Goal: Transaction & Acquisition: Purchase product/service

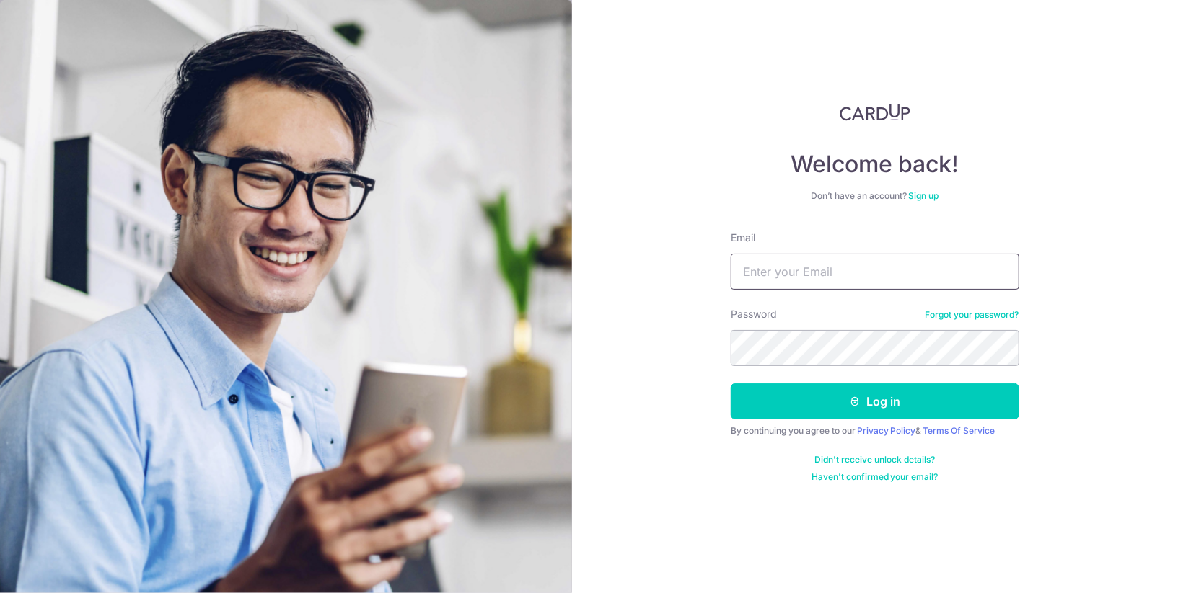
click at [860, 278] on input "Email" at bounding box center [874, 272] width 288 height 36
type input "[EMAIL_ADDRESS][DOMAIN_NAME]"
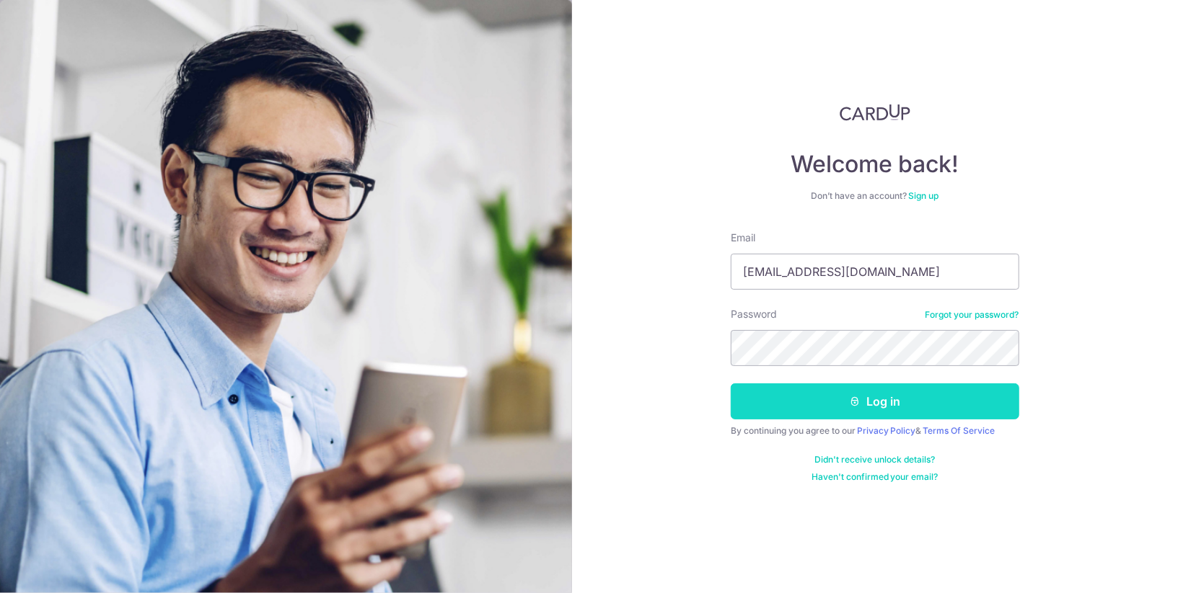
click at [906, 413] on button "Log in" at bounding box center [874, 402] width 288 height 36
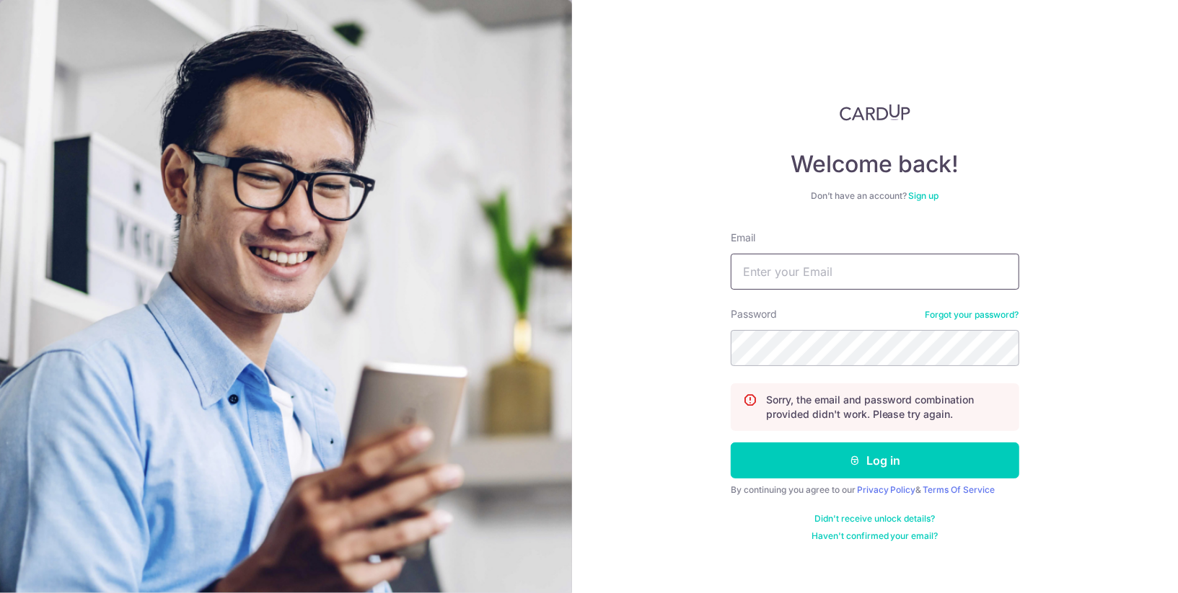
click at [894, 271] on input "Email" at bounding box center [874, 272] width 288 height 36
type input "[EMAIL_ADDRESS][DOMAIN_NAME]"
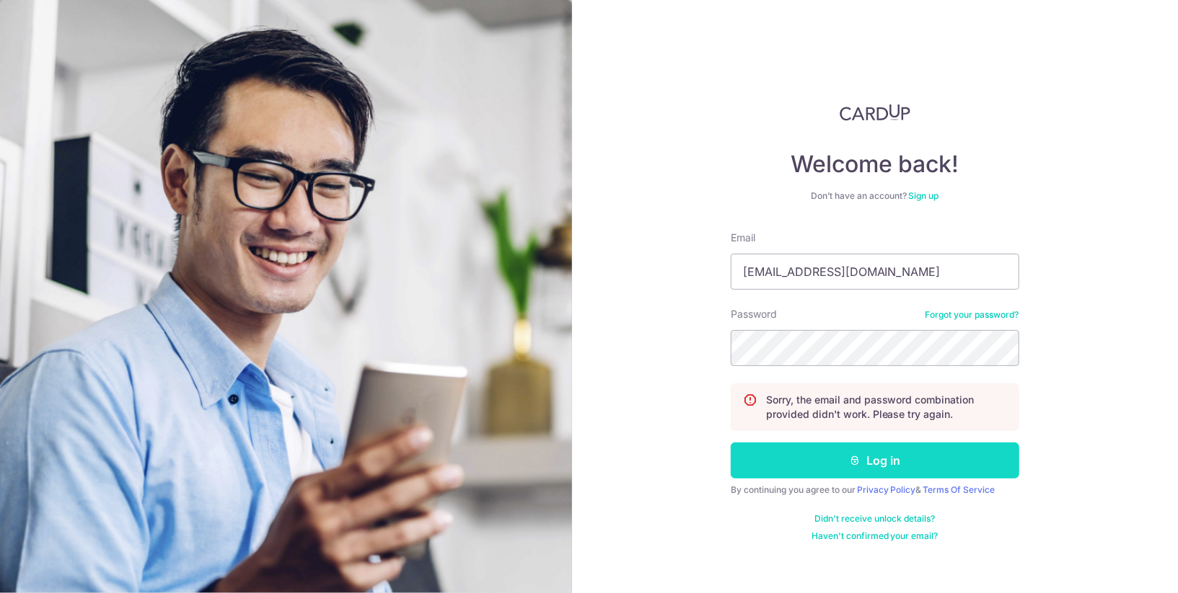
click at [904, 459] on button "Log in" at bounding box center [874, 461] width 288 height 36
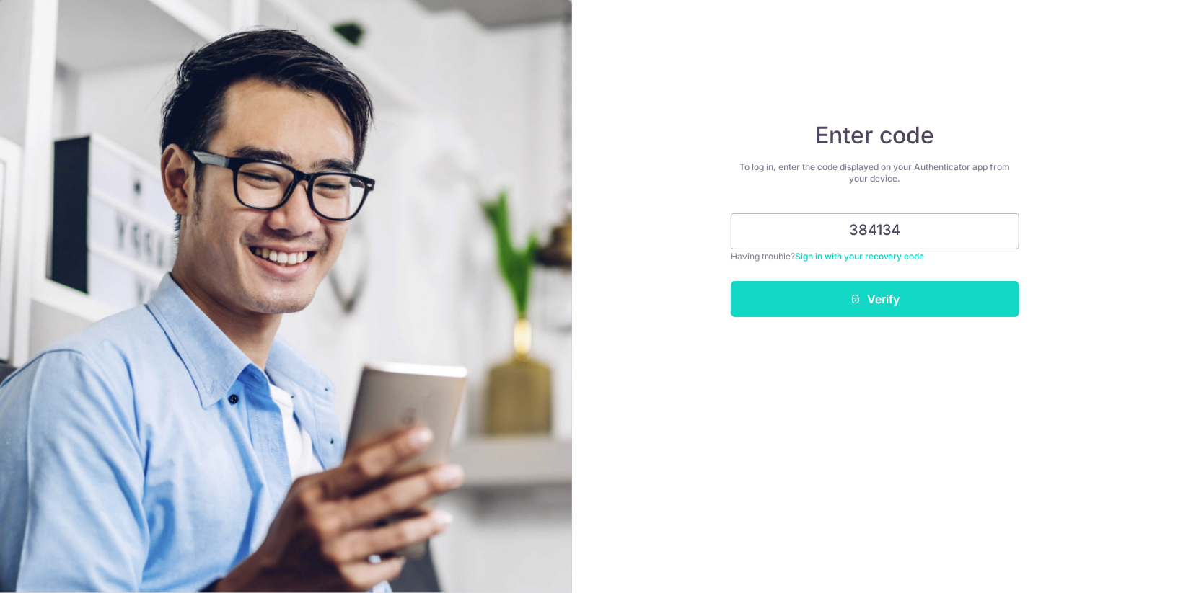
type input "384134"
click at [961, 295] on button "Verify" at bounding box center [874, 299] width 288 height 36
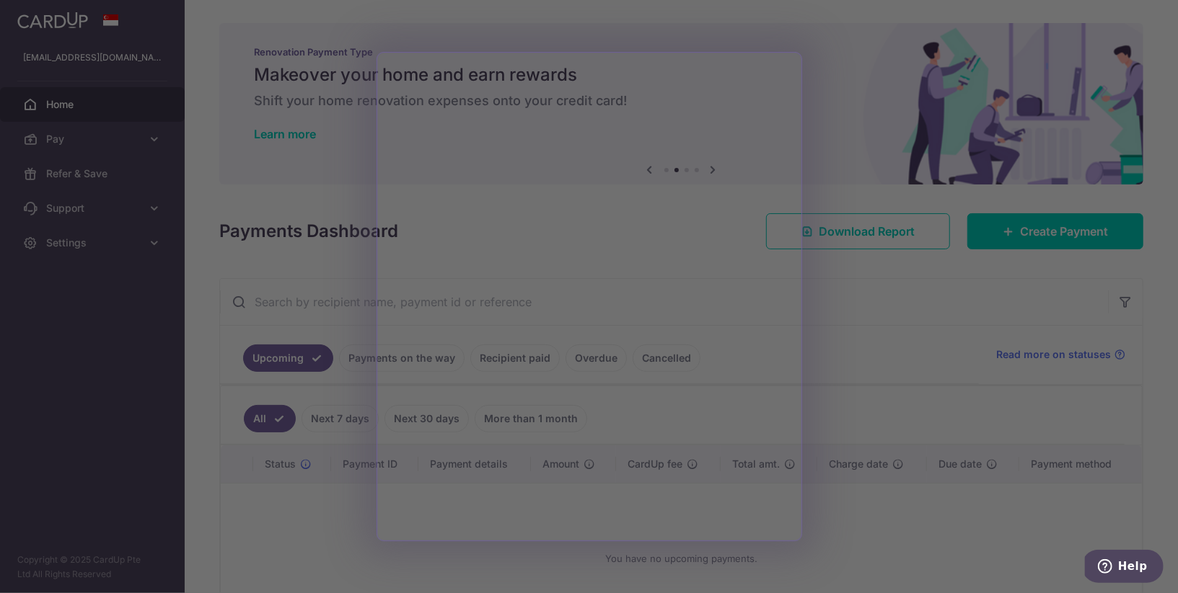
click at [863, 296] on div at bounding box center [594, 299] width 1189 height 599
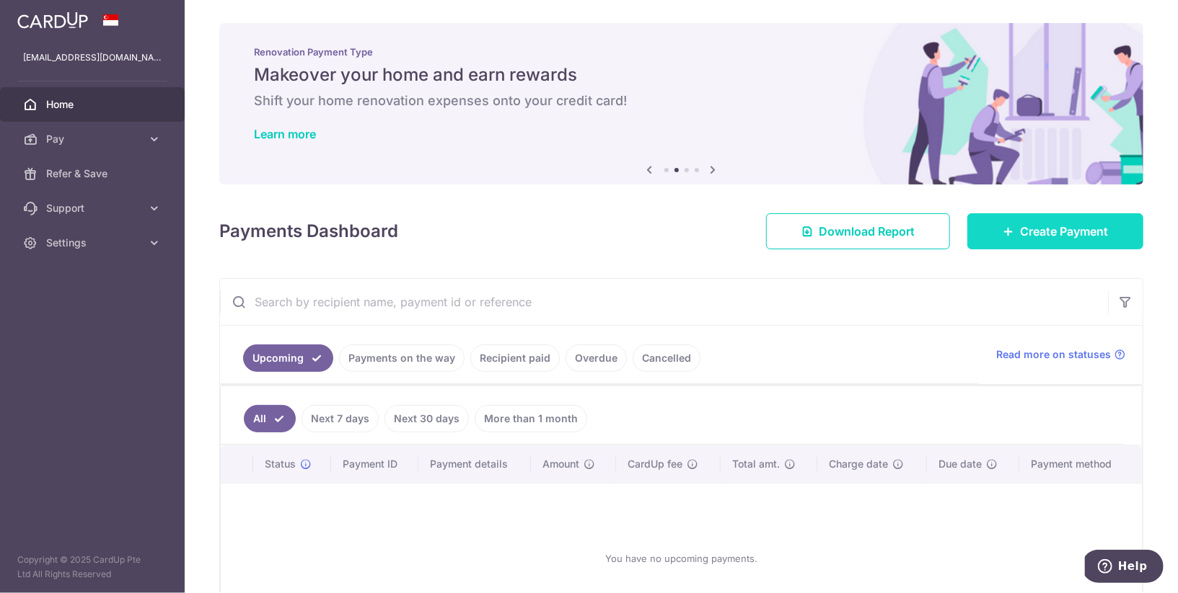
click at [1045, 229] on span "Create Payment" at bounding box center [1064, 231] width 88 height 17
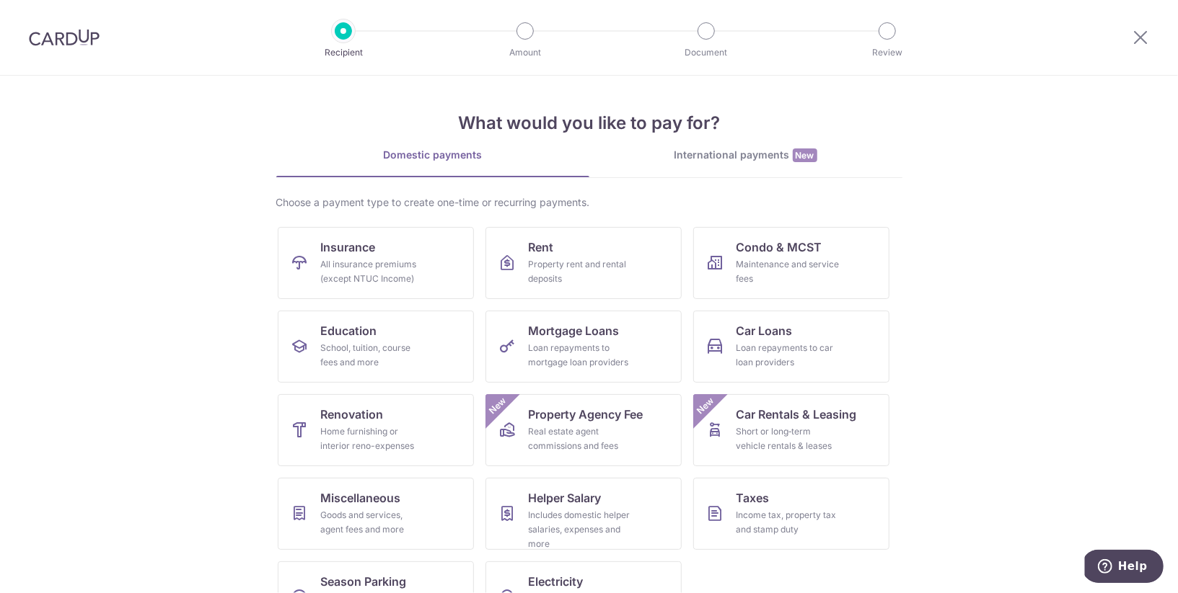
scroll to position [50, 0]
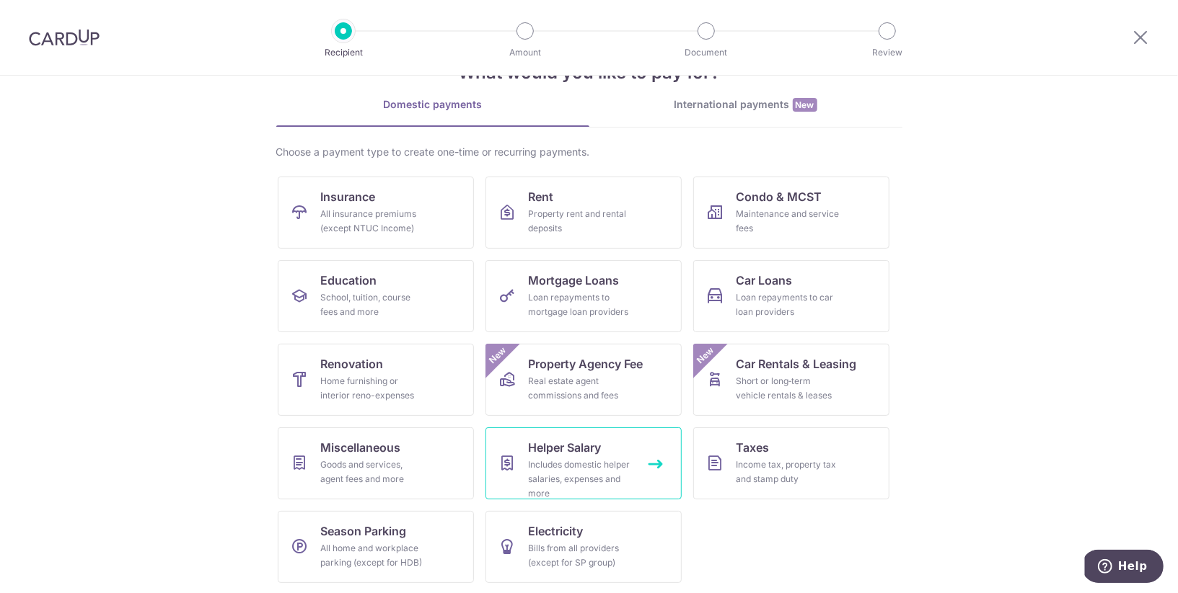
click at [596, 450] on span "Helper Salary" at bounding box center [565, 447] width 73 height 17
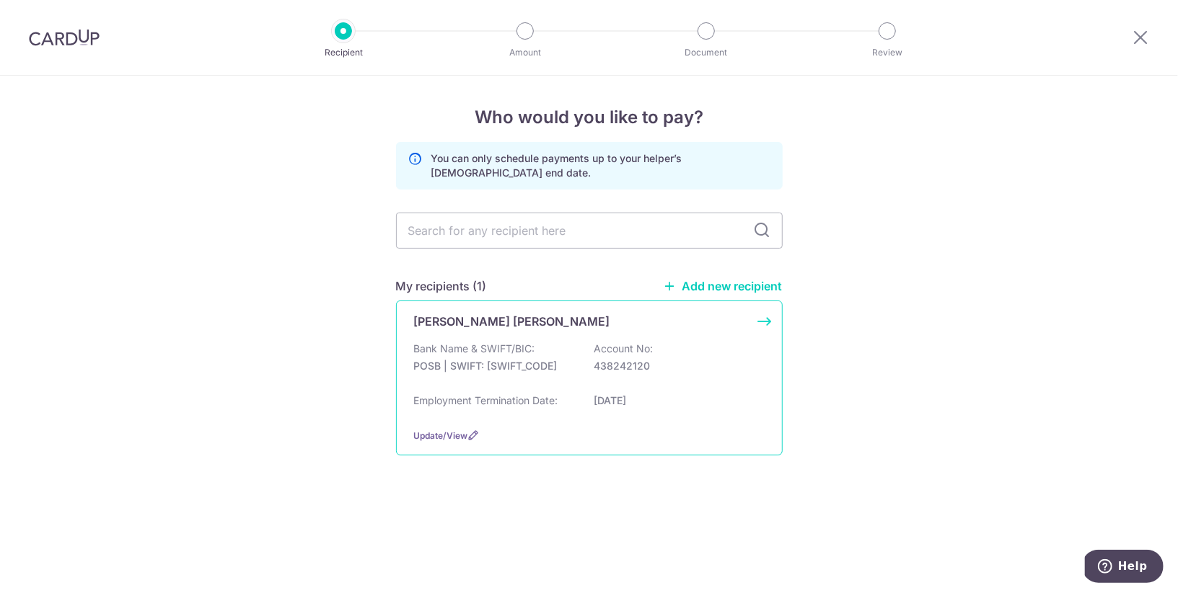
click at [580, 342] on div "Bank Name & SWIFT/BIC: POSB | SWIFT: DBSSSGSGXXX Account No: 438242120" at bounding box center [589, 365] width 350 height 46
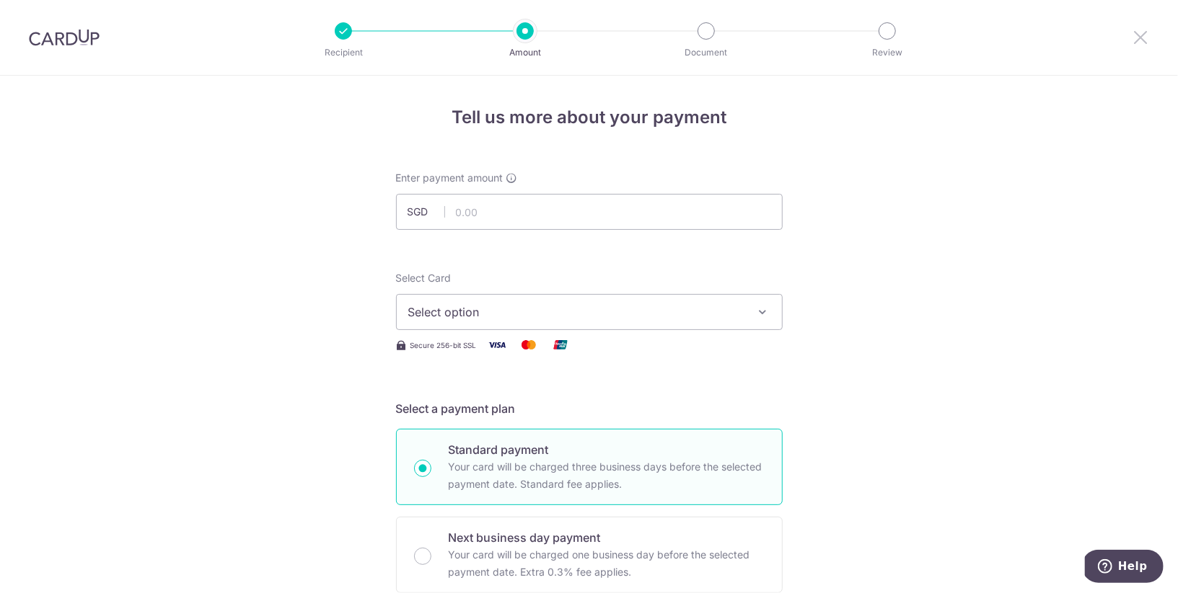
click at [1139, 41] on icon at bounding box center [1139, 37] width 17 height 18
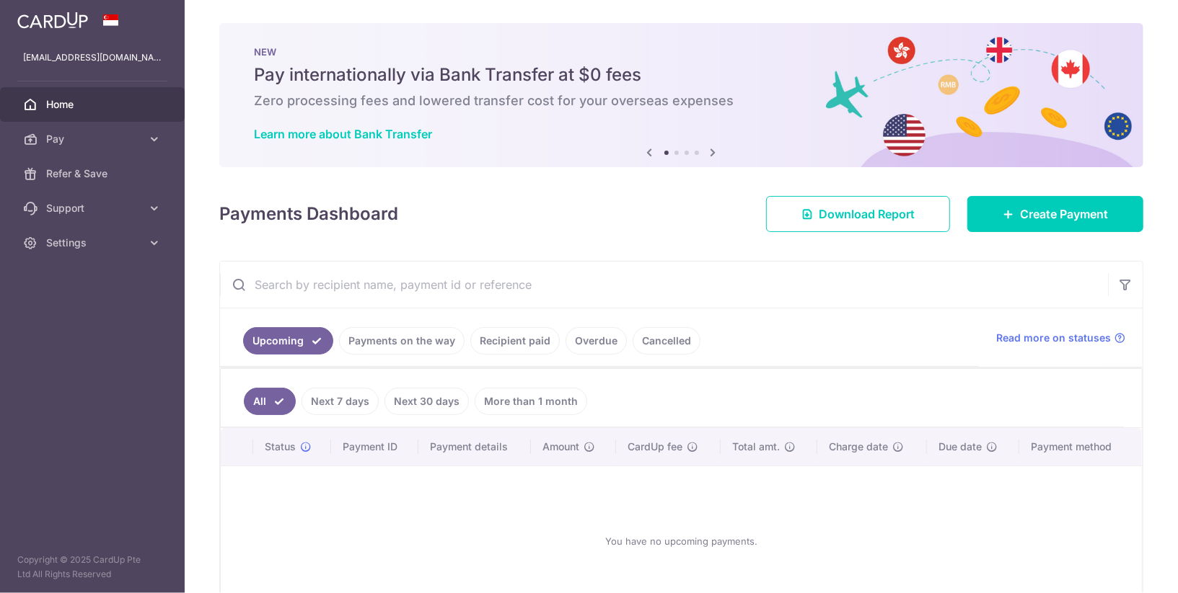
click at [400, 343] on link "Payments on the way" at bounding box center [401, 340] width 125 height 27
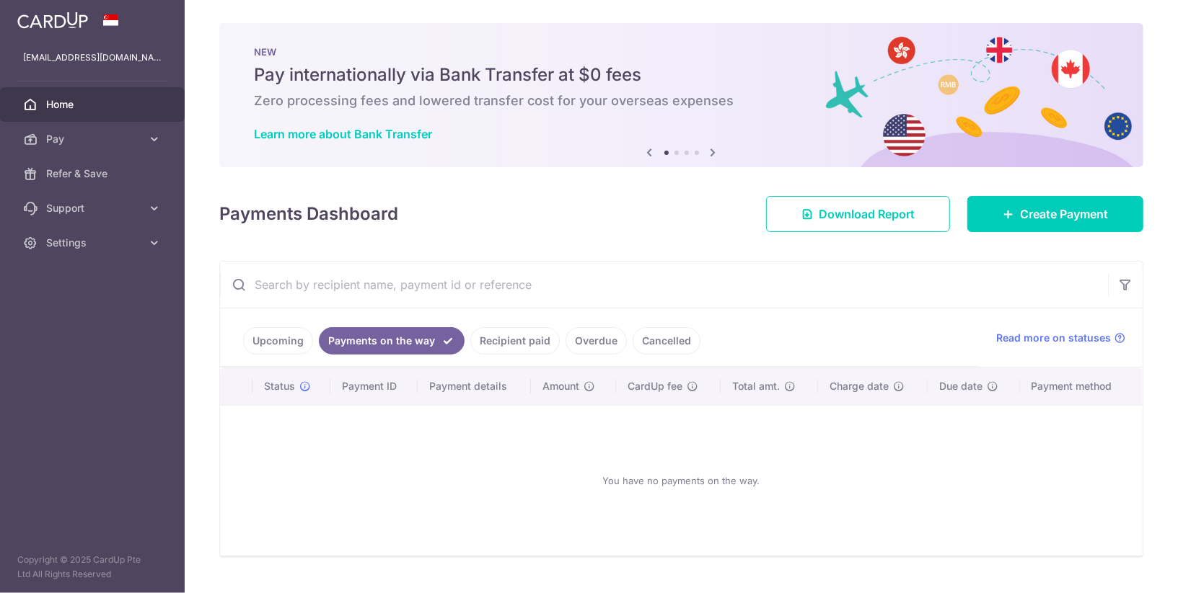
click at [495, 339] on link "Recipient paid" at bounding box center [514, 340] width 89 height 27
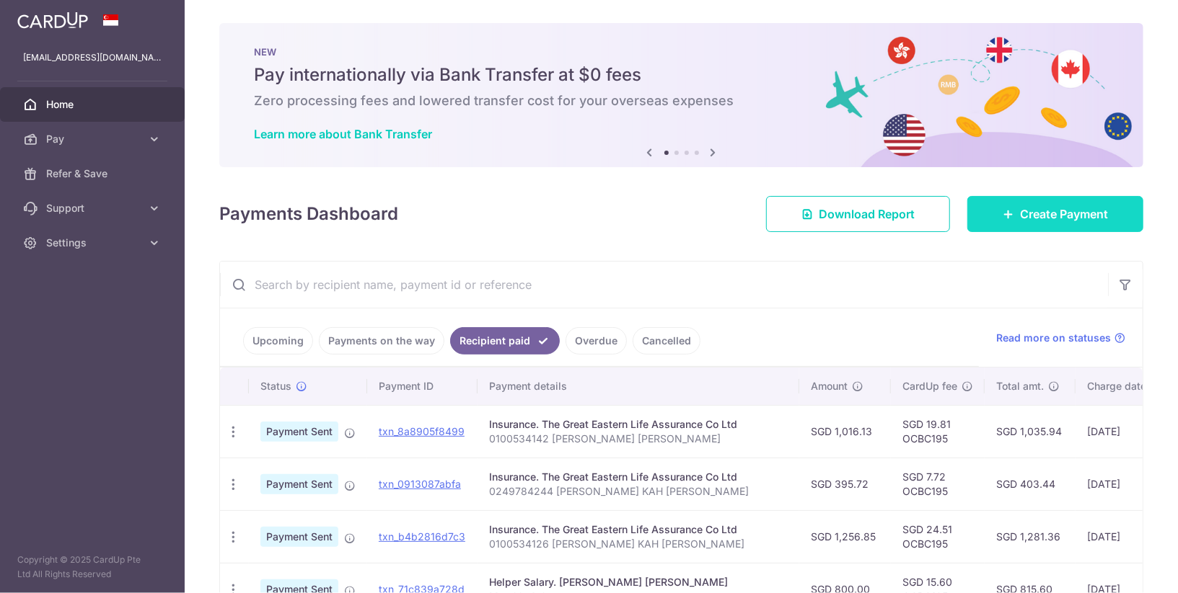
click at [1012, 218] on icon at bounding box center [1008, 214] width 12 height 12
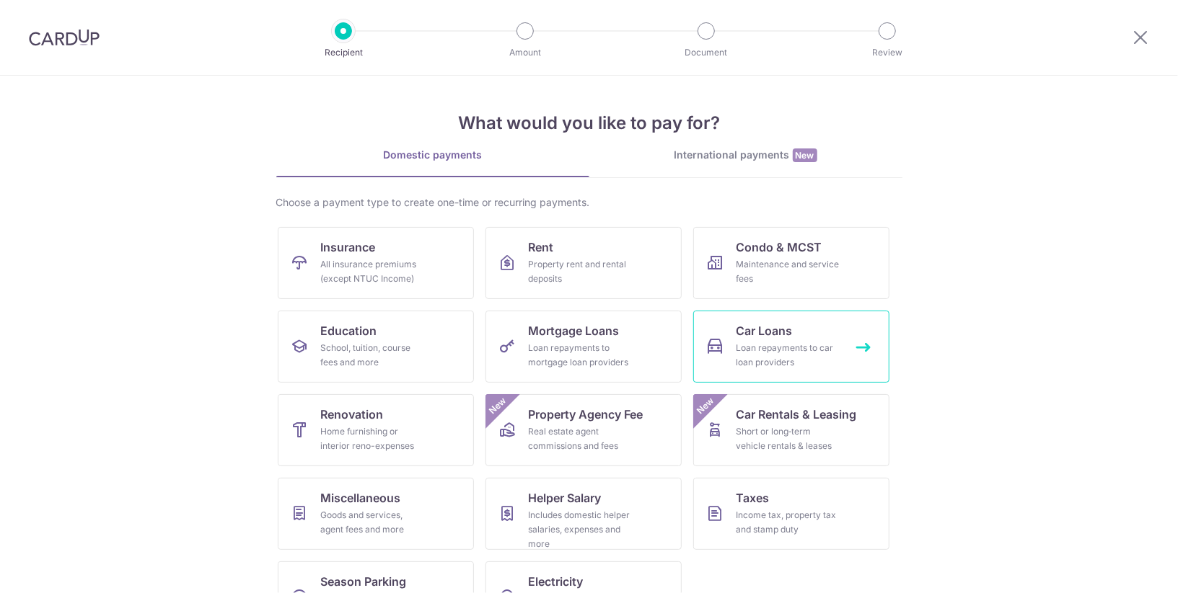
scroll to position [50, 0]
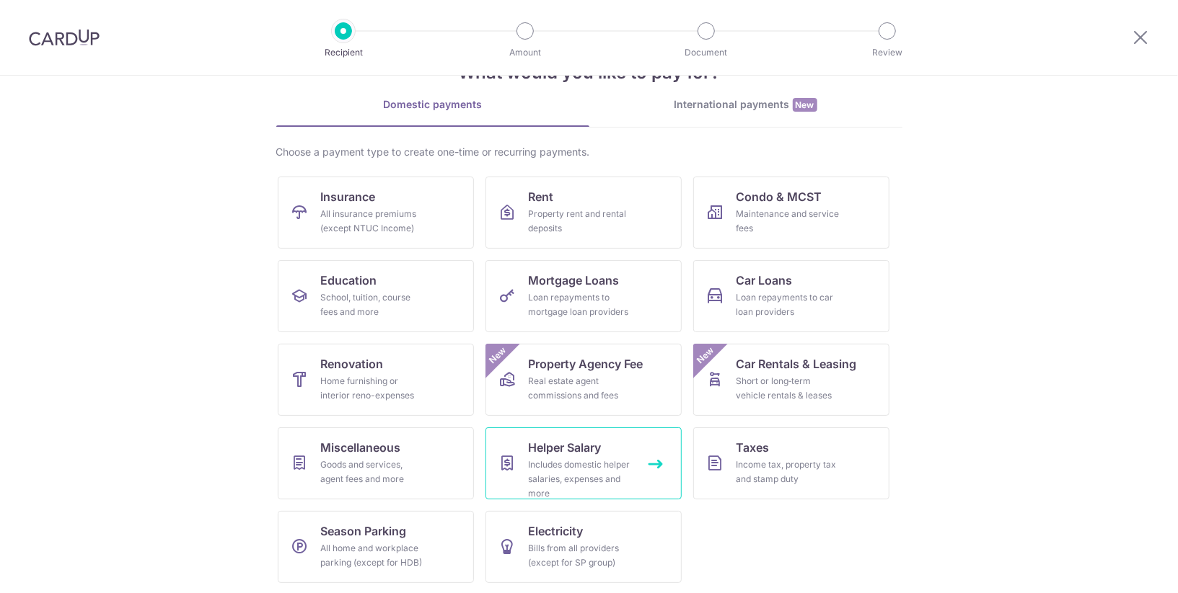
click at [584, 446] on span "Helper Salary" at bounding box center [565, 447] width 73 height 17
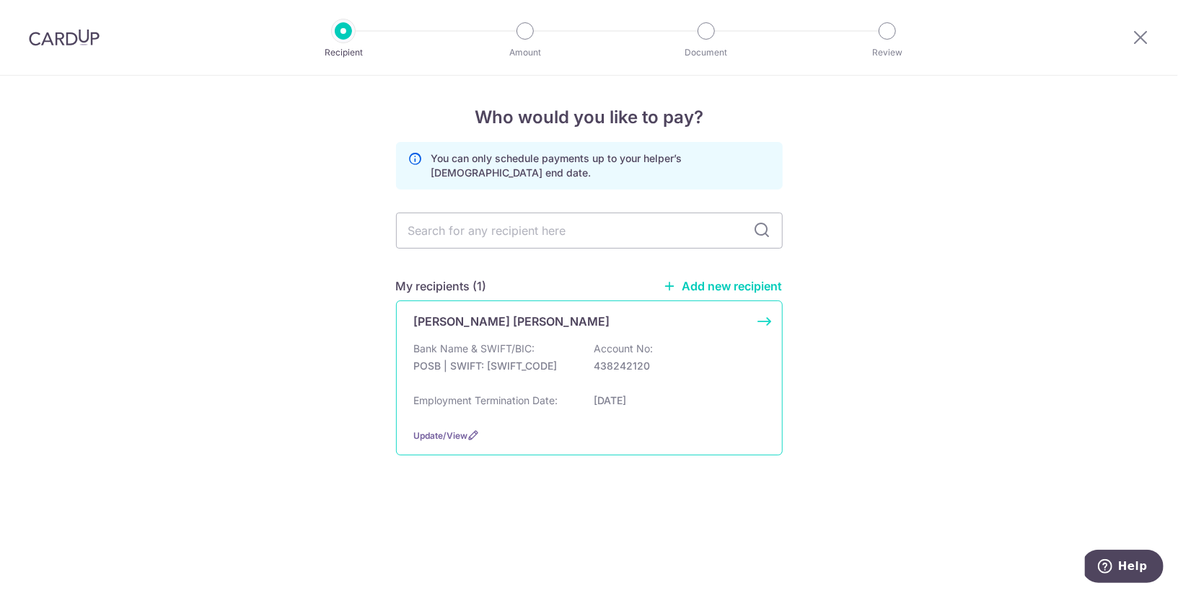
click at [619, 355] on p "Account No:" at bounding box center [623, 349] width 59 height 14
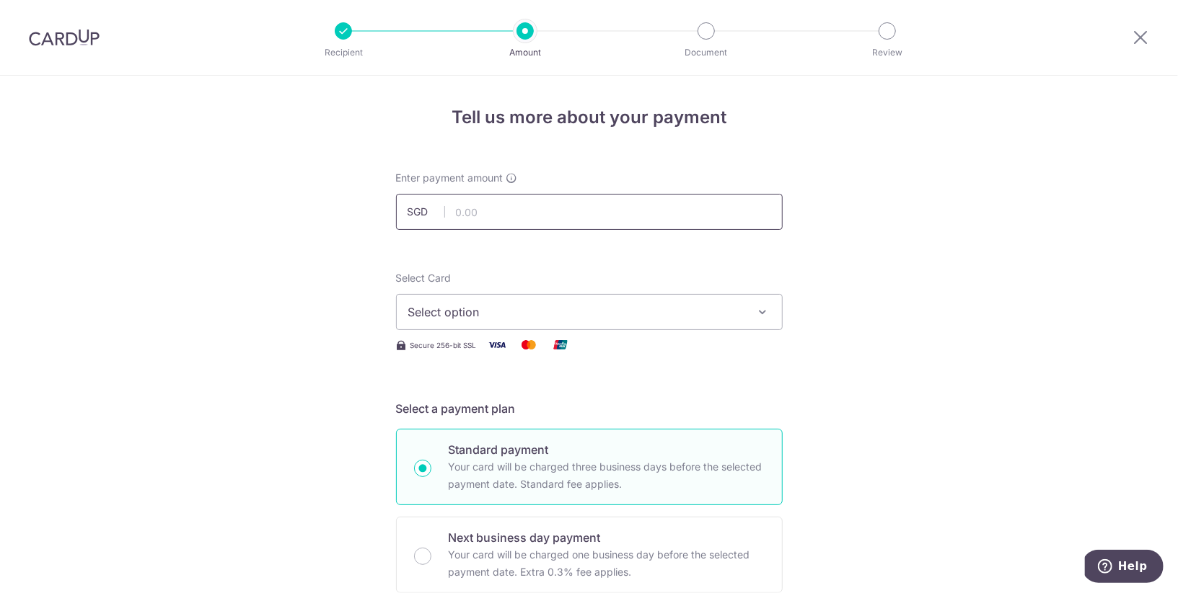
click at [640, 215] on input "text" at bounding box center [589, 212] width 387 height 36
type input "800.00"
click at [717, 312] on span "Select option" at bounding box center [576, 312] width 336 height 17
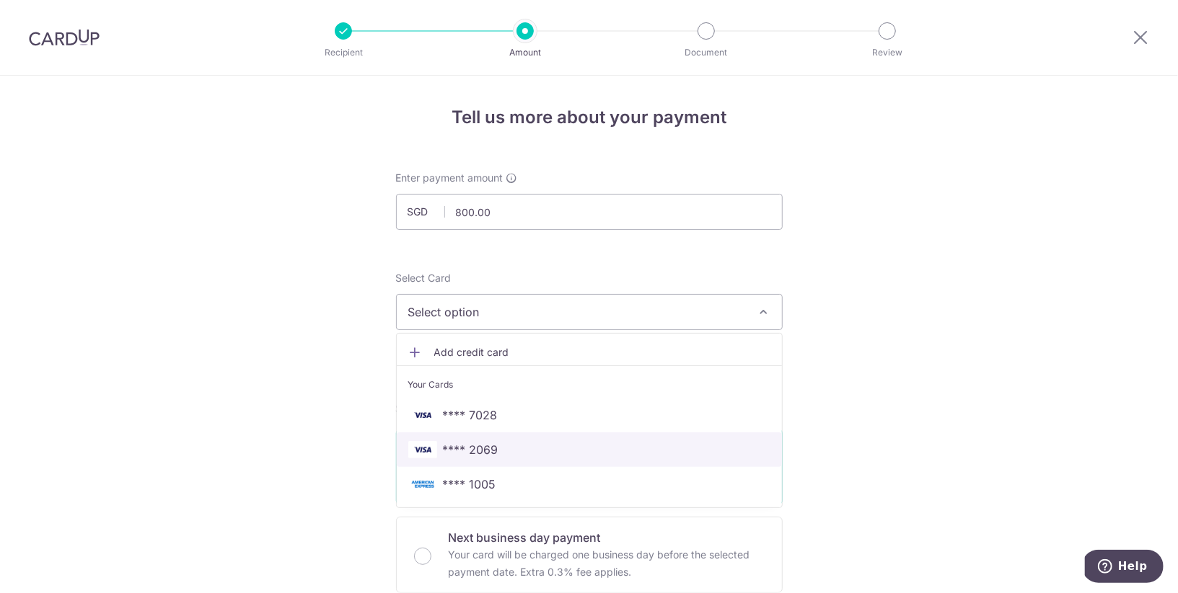
click at [690, 444] on span "**** 2069" at bounding box center [589, 449] width 362 height 17
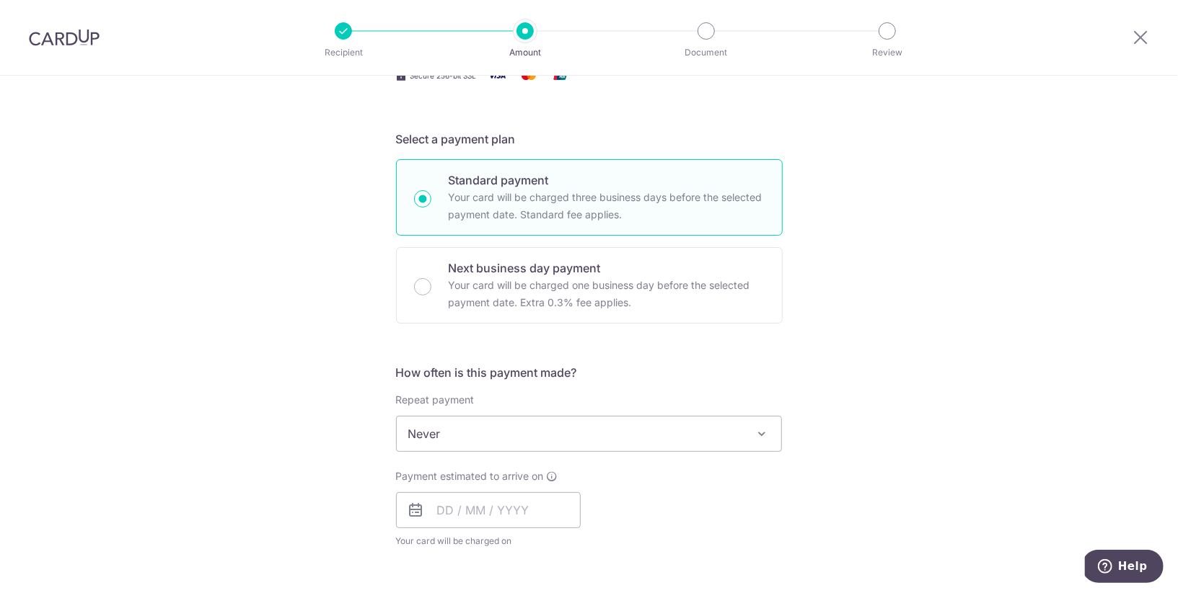
scroll to position [333, 0]
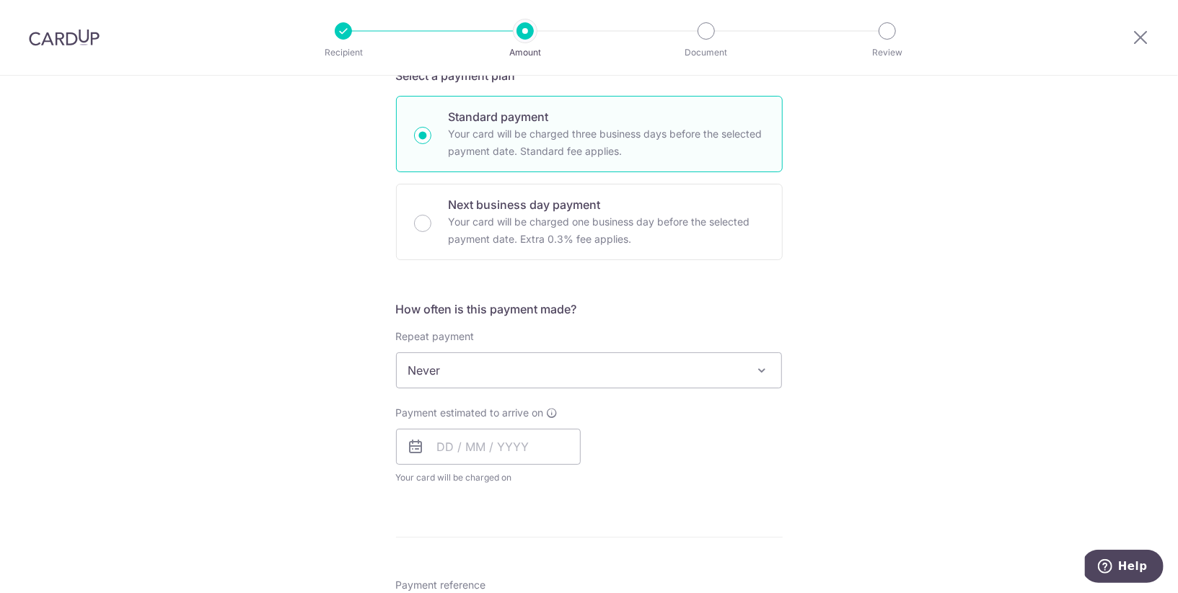
click at [671, 363] on span "Never" at bounding box center [589, 370] width 385 height 35
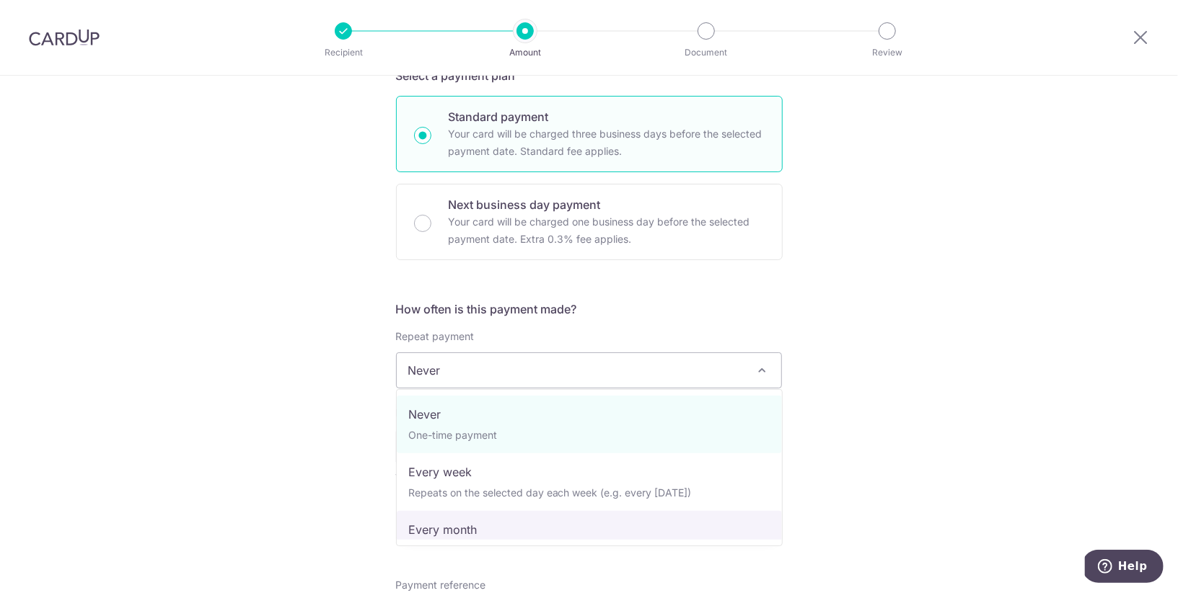
select select "3"
type input "[DATE]"
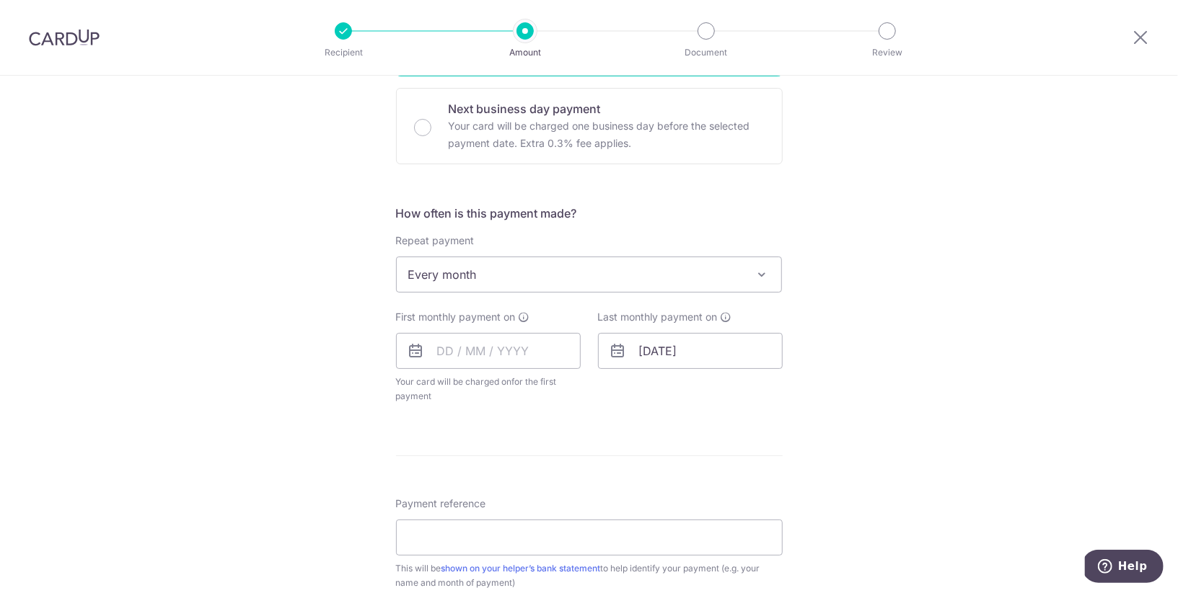
scroll to position [469, 0]
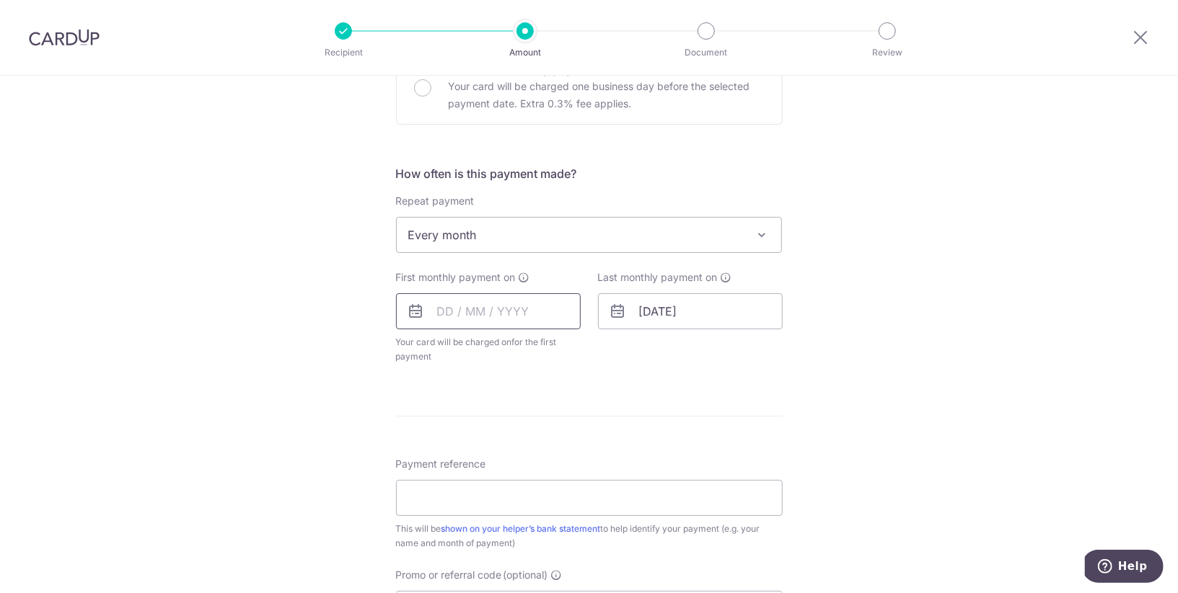
click at [516, 304] on input "text" at bounding box center [488, 311] width 185 height 36
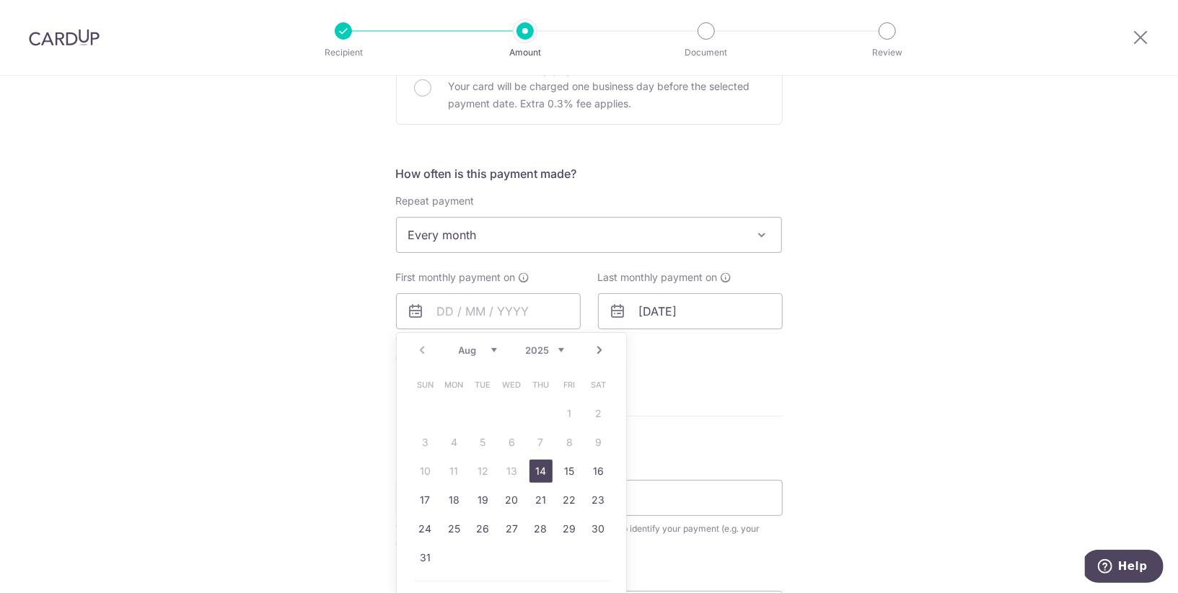
click at [420, 379] on span "Sun" at bounding box center [425, 385] width 23 height 23
click at [510, 497] on link "20" at bounding box center [511, 500] width 23 height 23
type input "20/08/2025"
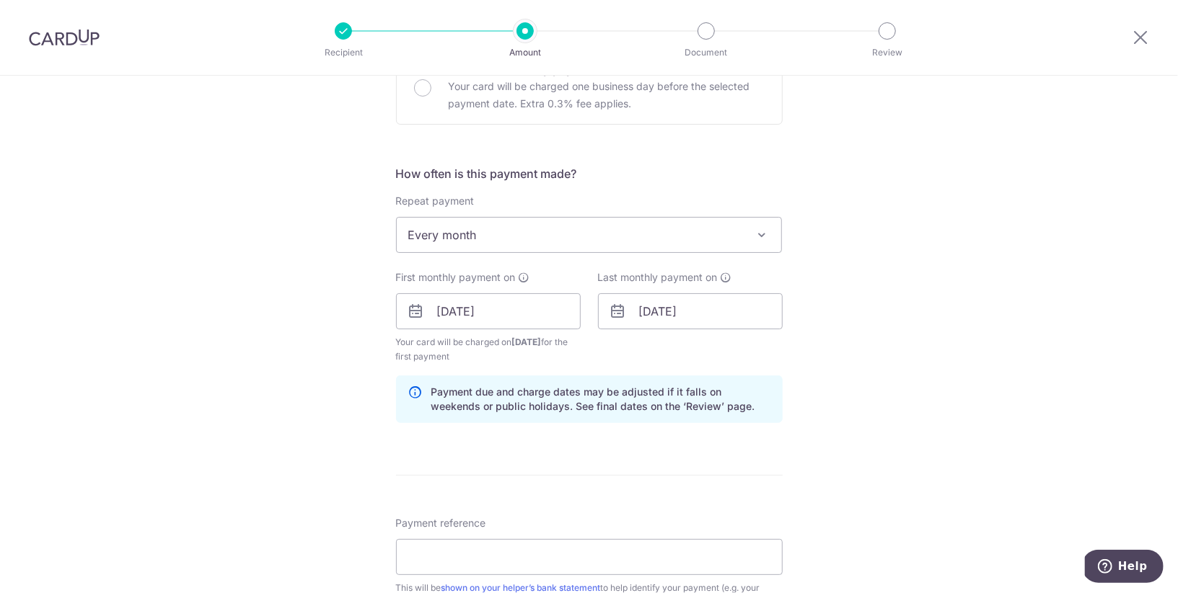
scroll to position [501, 0]
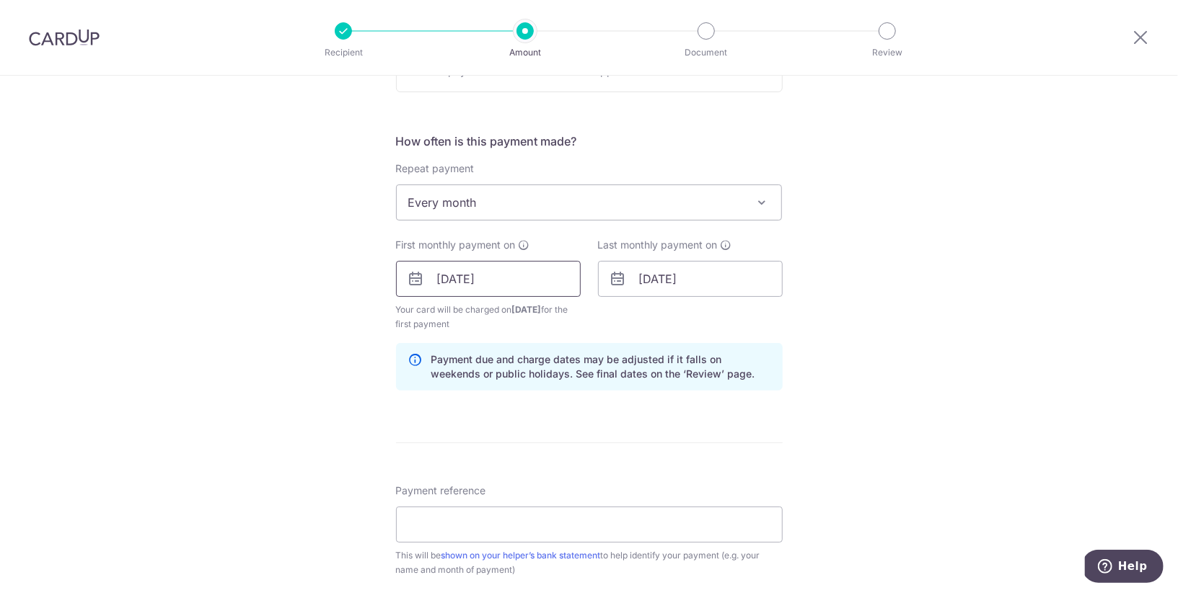
click at [532, 273] on input "20/08/2025" at bounding box center [488, 279] width 185 height 36
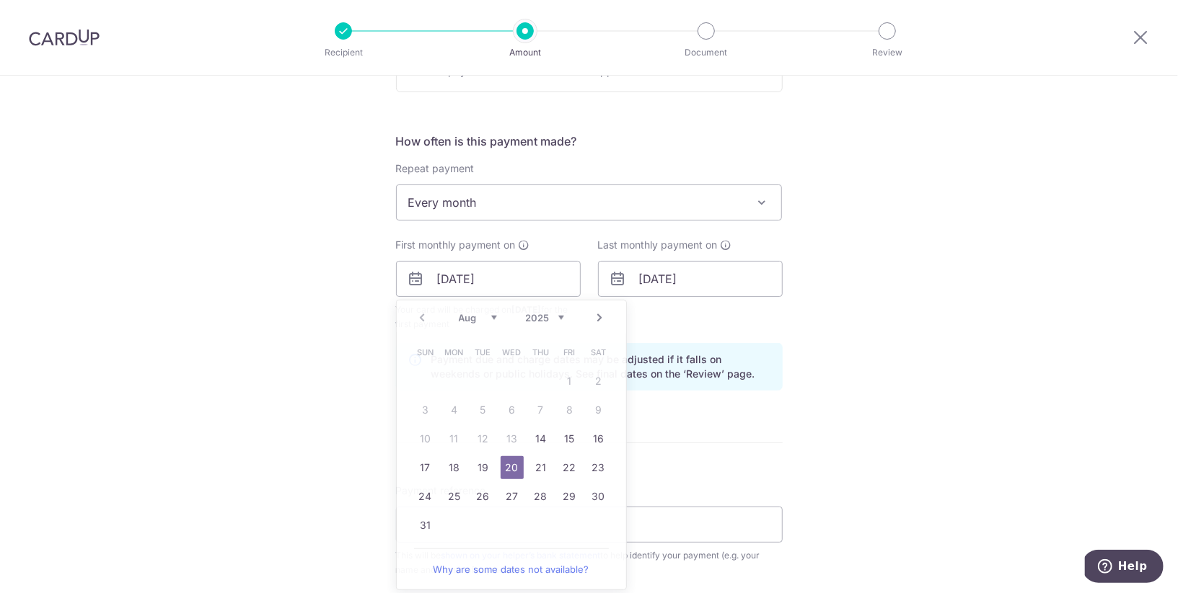
click at [709, 451] on form "Enter payment amount SGD 800.00 800.00 Select Card **** 2069 Add credit card Yo…" at bounding box center [589, 277] width 387 height 1215
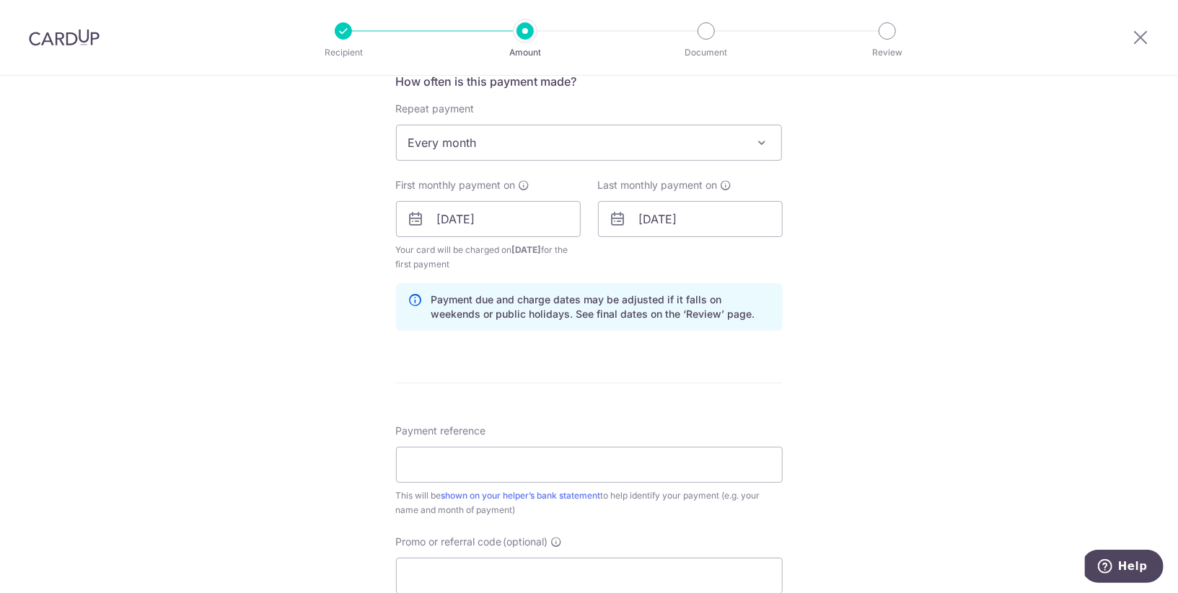
scroll to position [563, 0]
click at [702, 477] on input "Payment reference" at bounding box center [589, 463] width 387 height 36
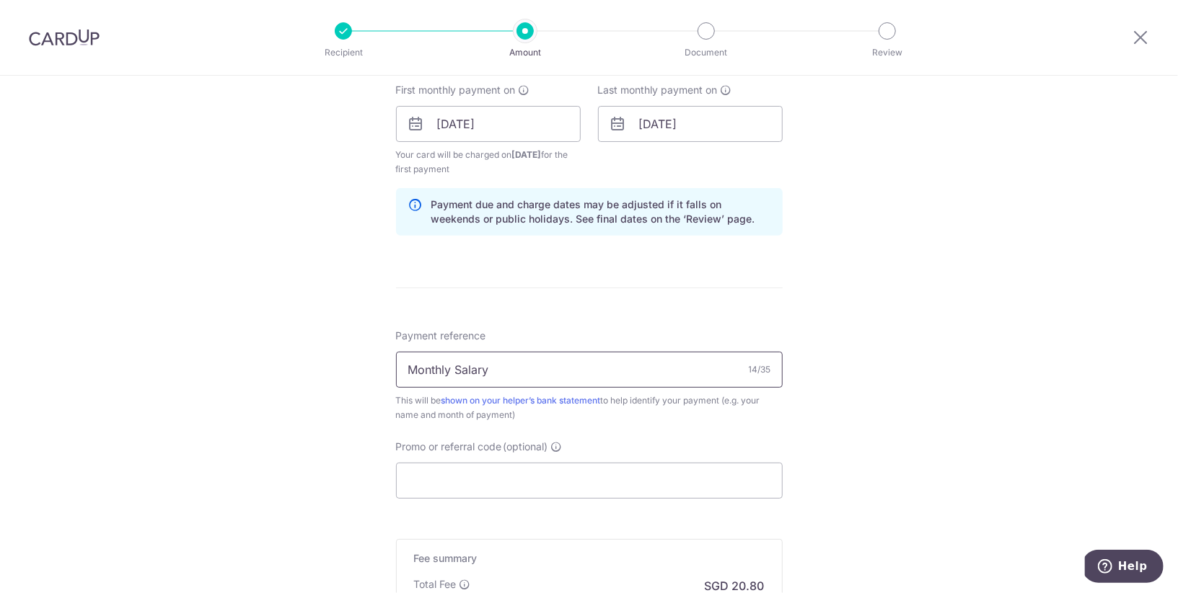
scroll to position [709, 0]
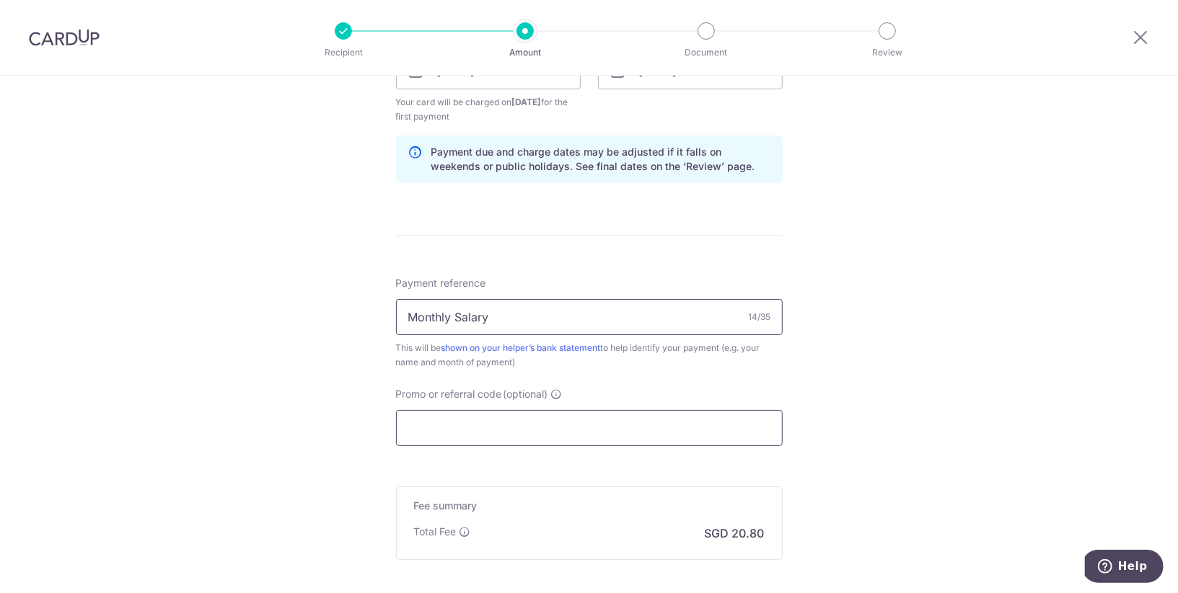
type input "Monthly Salary"
click at [609, 417] on input "Promo or referral code (optional)" at bounding box center [589, 428] width 387 height 36
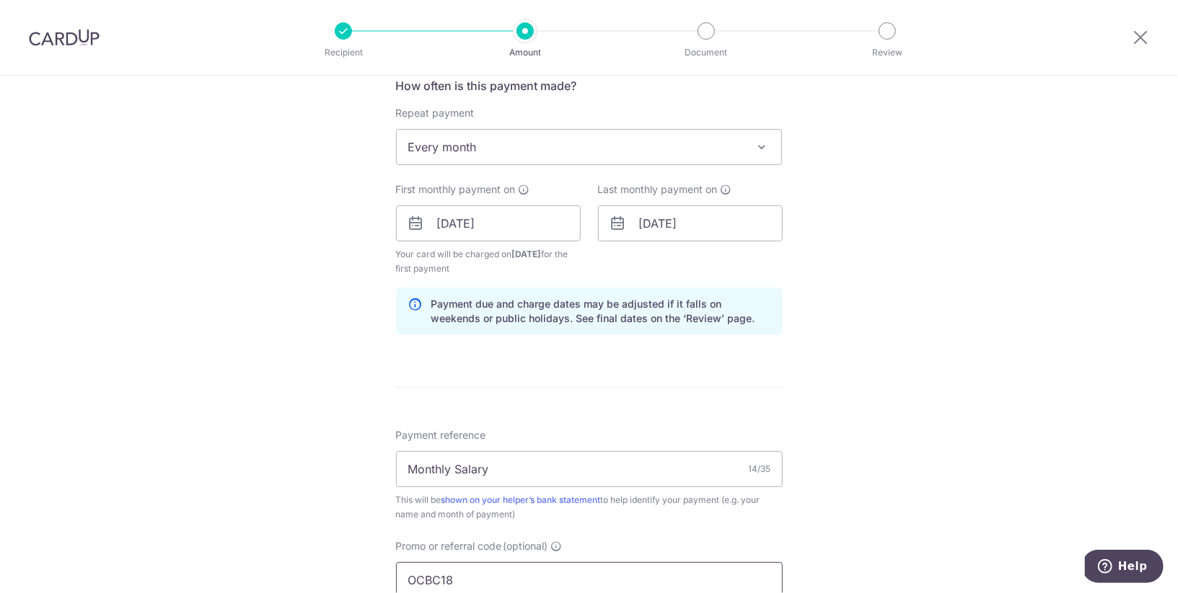
scroll to position [467, 0]
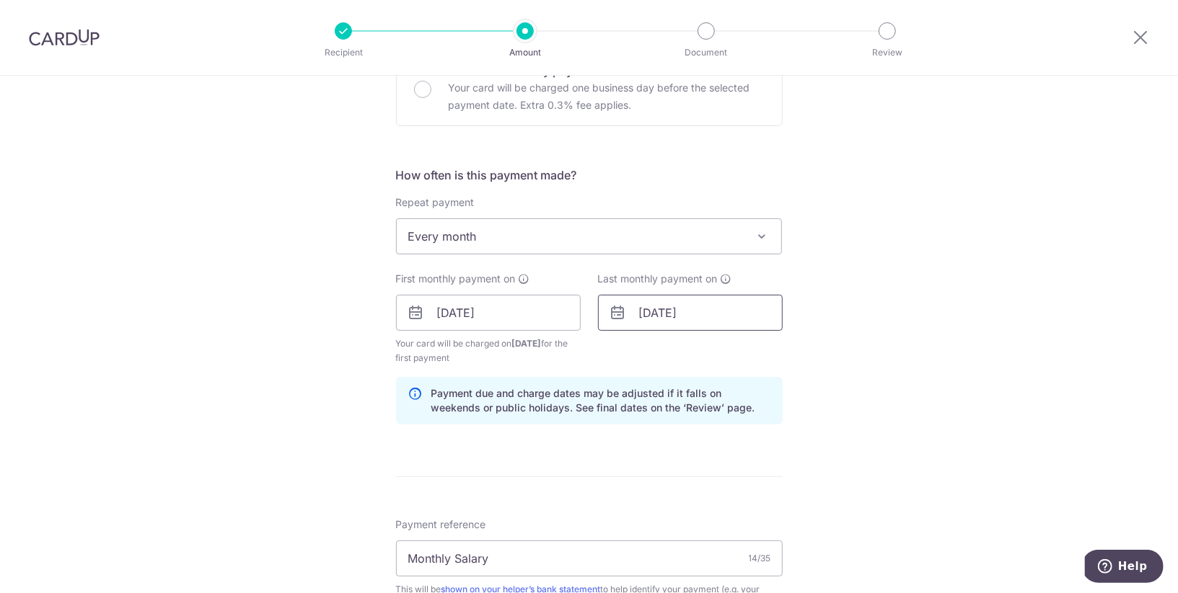
type input "OCBC18"
click at [701, 308] on input "19/01/2027" at bounding box center [690, 313] width 185 height 36
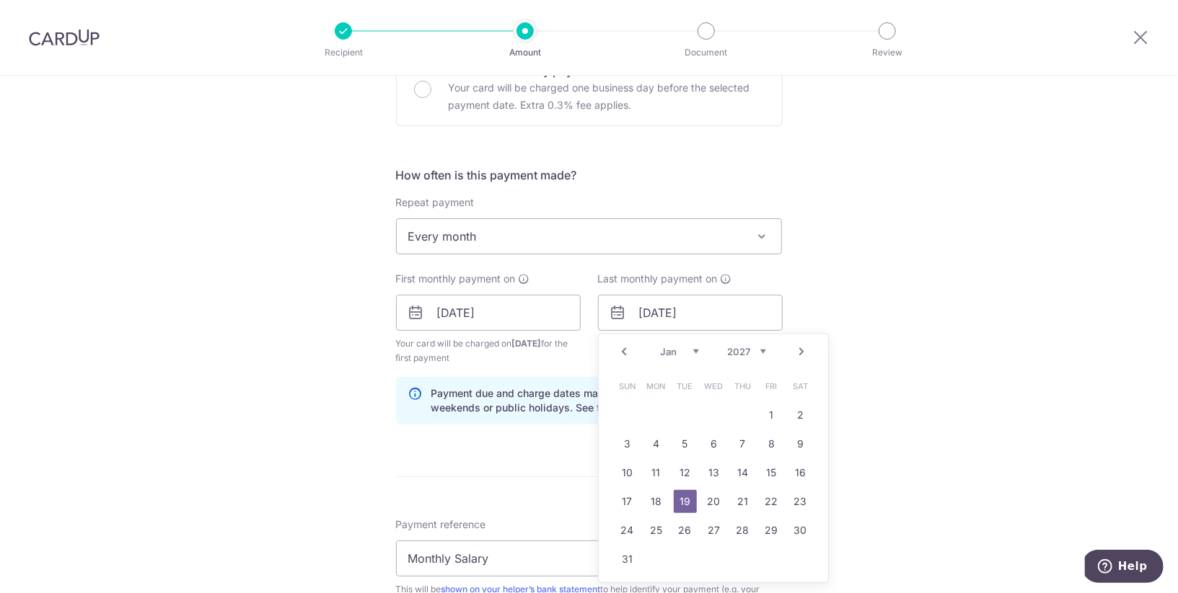
click at [835, 255] on div "Tell us more about your payment Enter payment amount SGD 800.00 800.00 Select C…" at bounding box center [589, 329] width 1178 height 1443
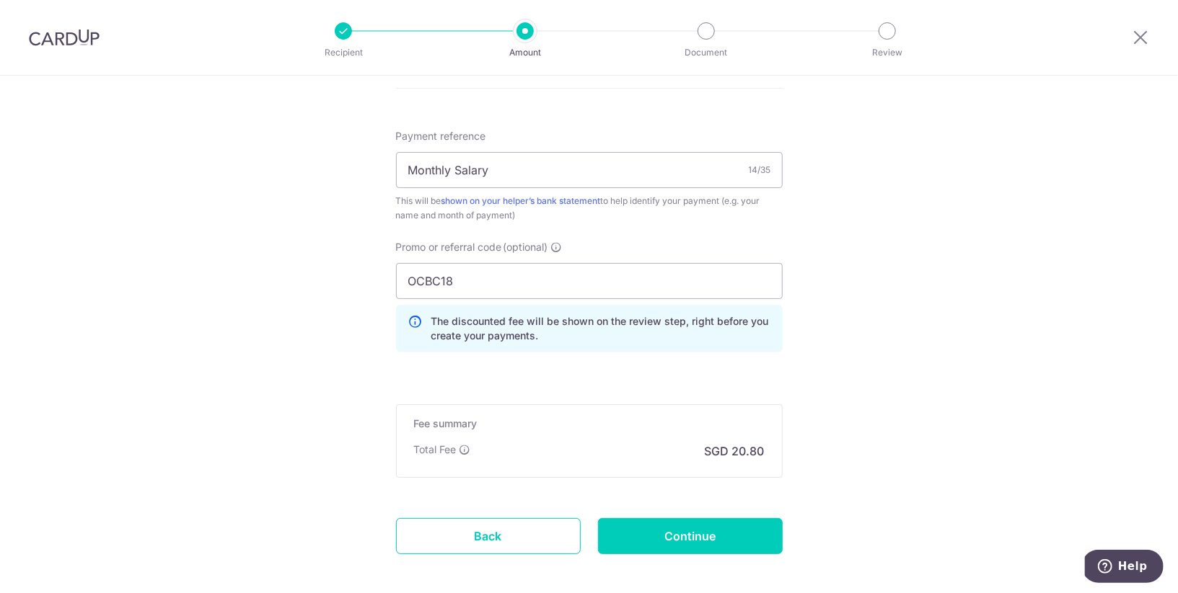
scroll to position [920, 0]
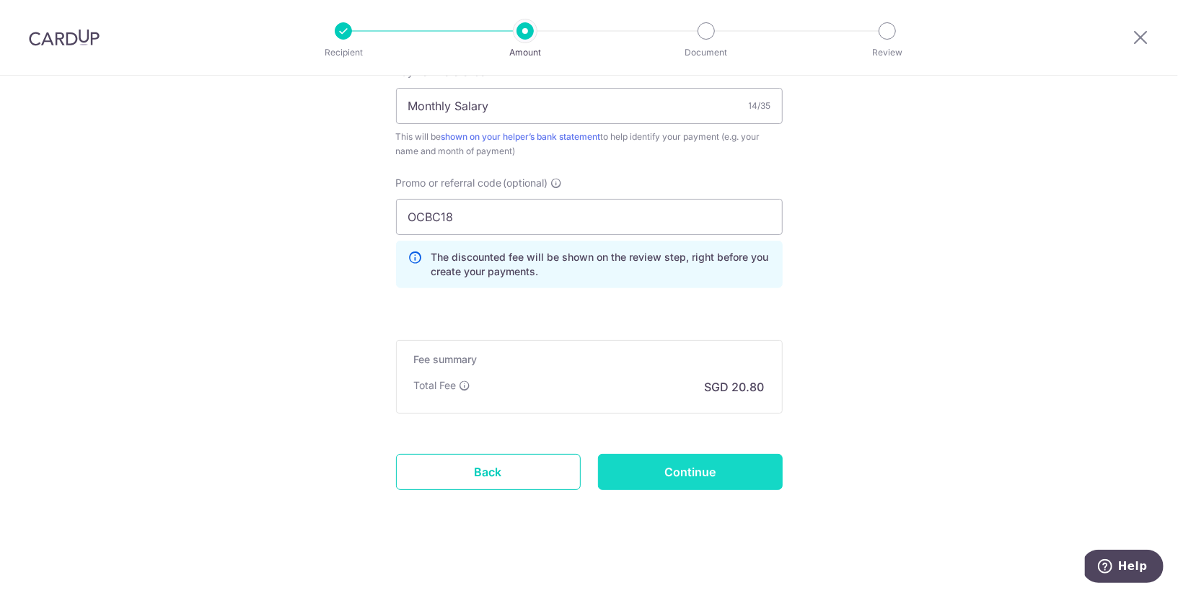
click at [710, 473] on input "Continue" at bounding box center [690, 472] width 185 height 36
type input "Create Schedule"
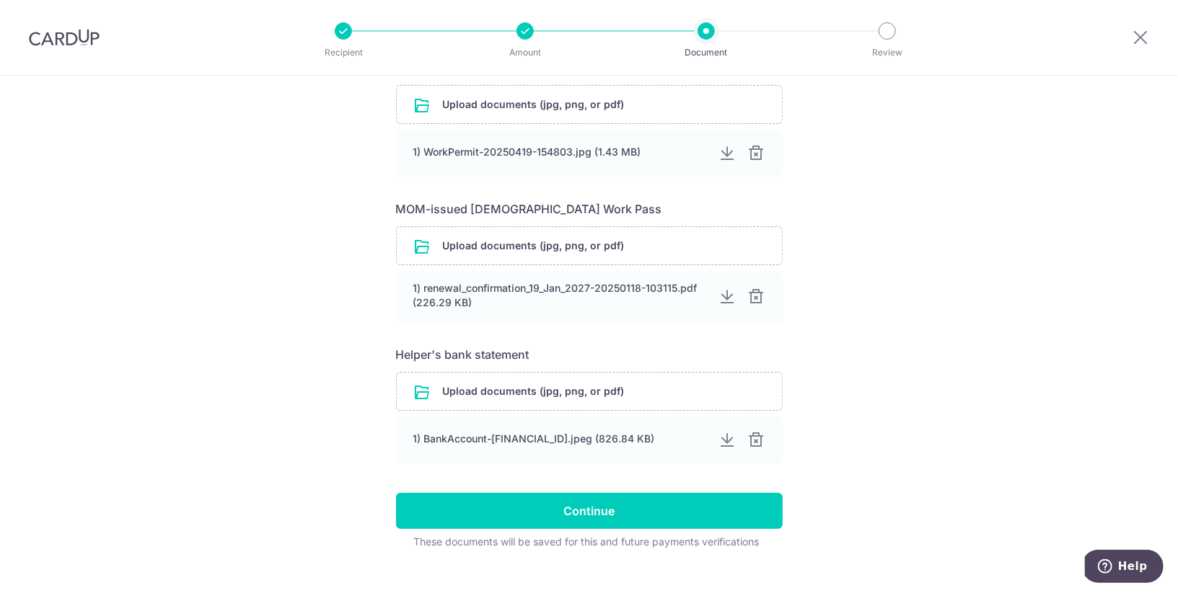
scroll to position [619, 0]
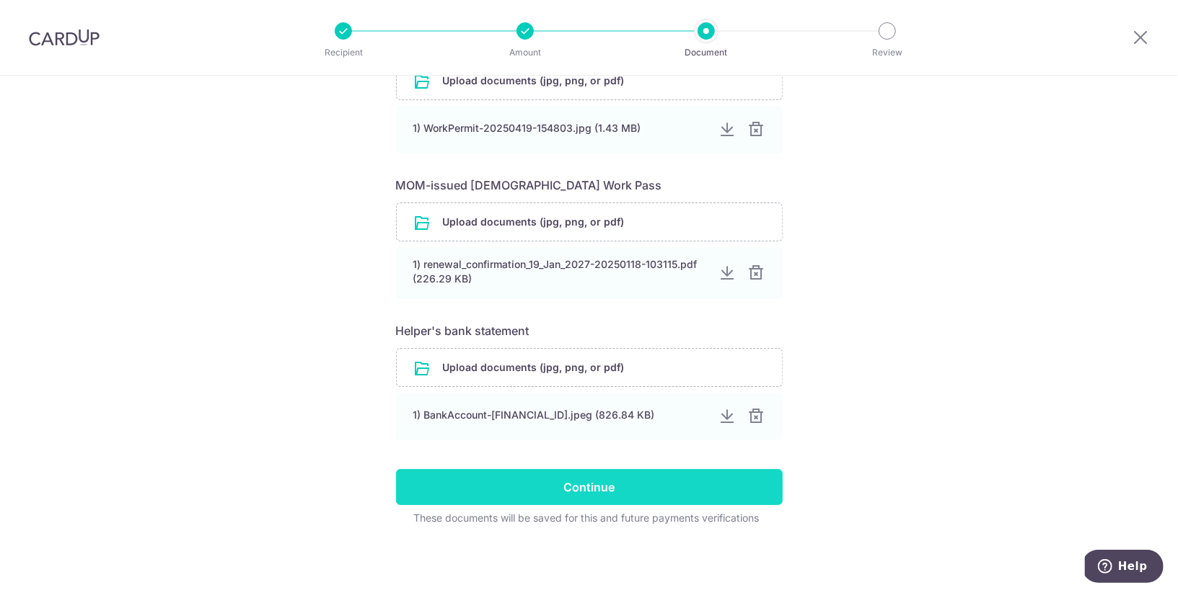
click at [712, 483] on input "Continue" at bounding box center [589, 487] width 387 height 36
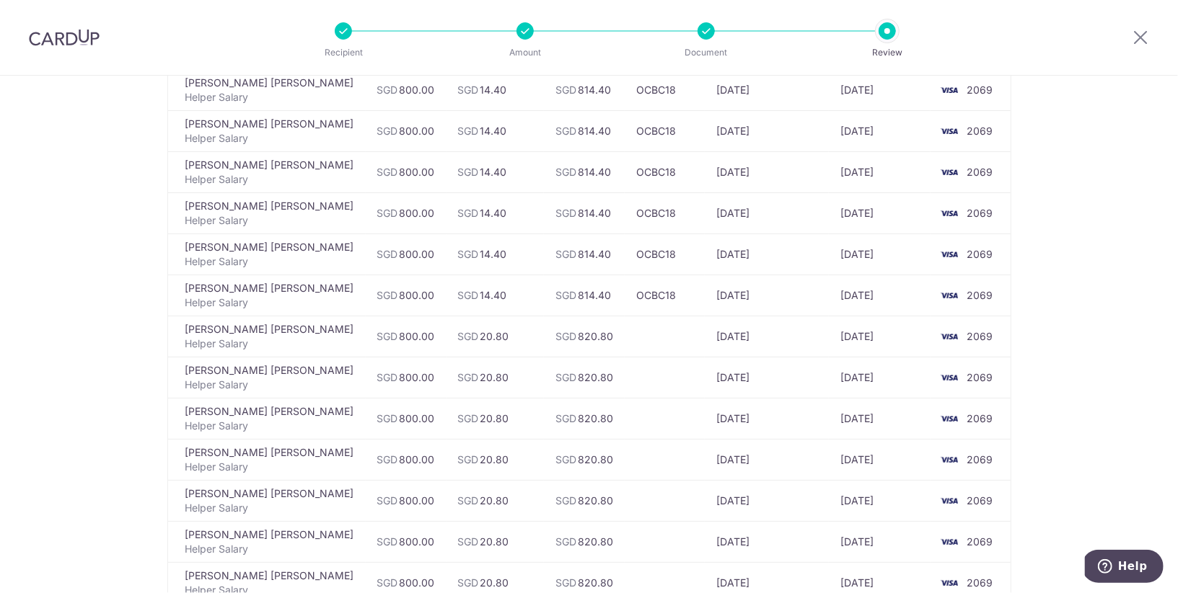
scroll to position [248, 0]
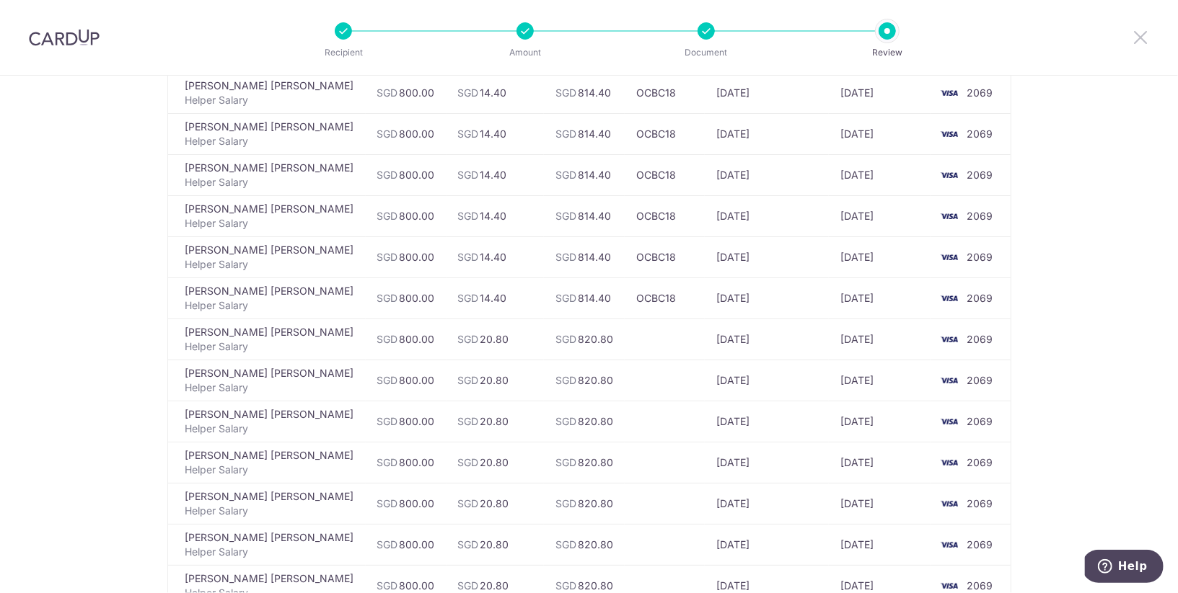
click at [1138, 38] on icon at bounding box center [1139, 37] width 17 height 18
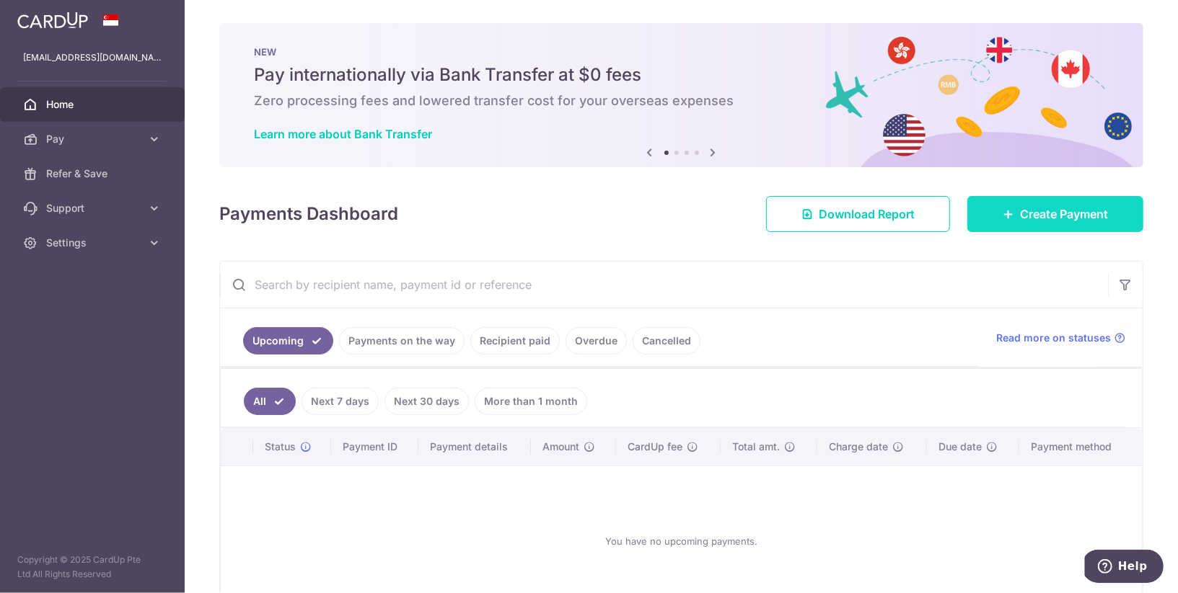
click at [1012, 217] on icon at bounding box center [1008, 214] width 12 height 12
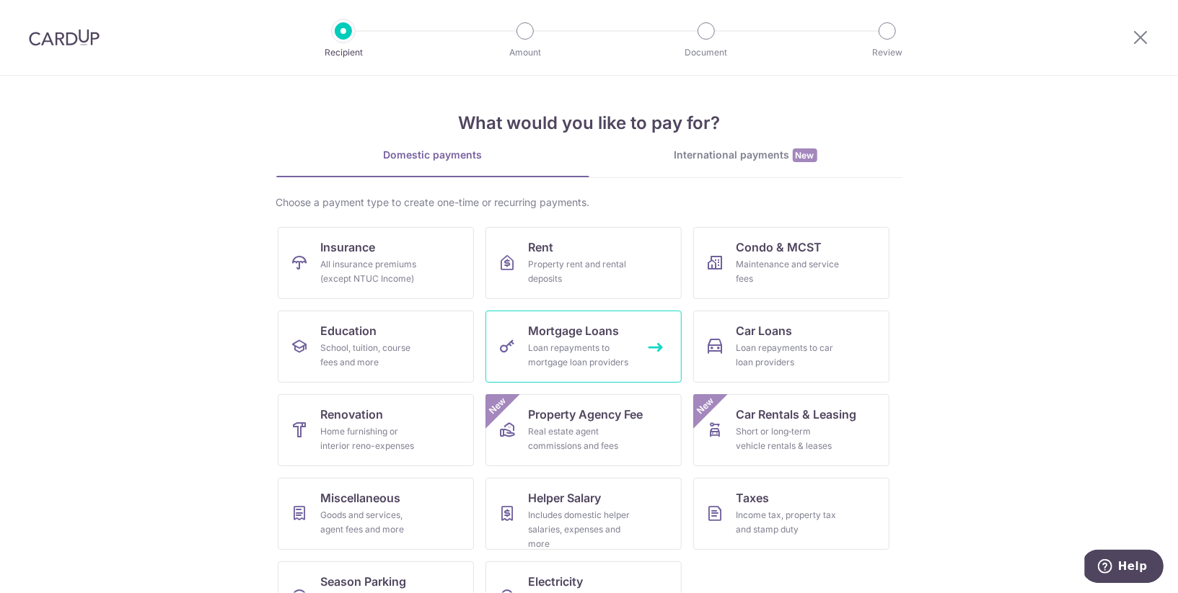
scroll to position [50, 0]
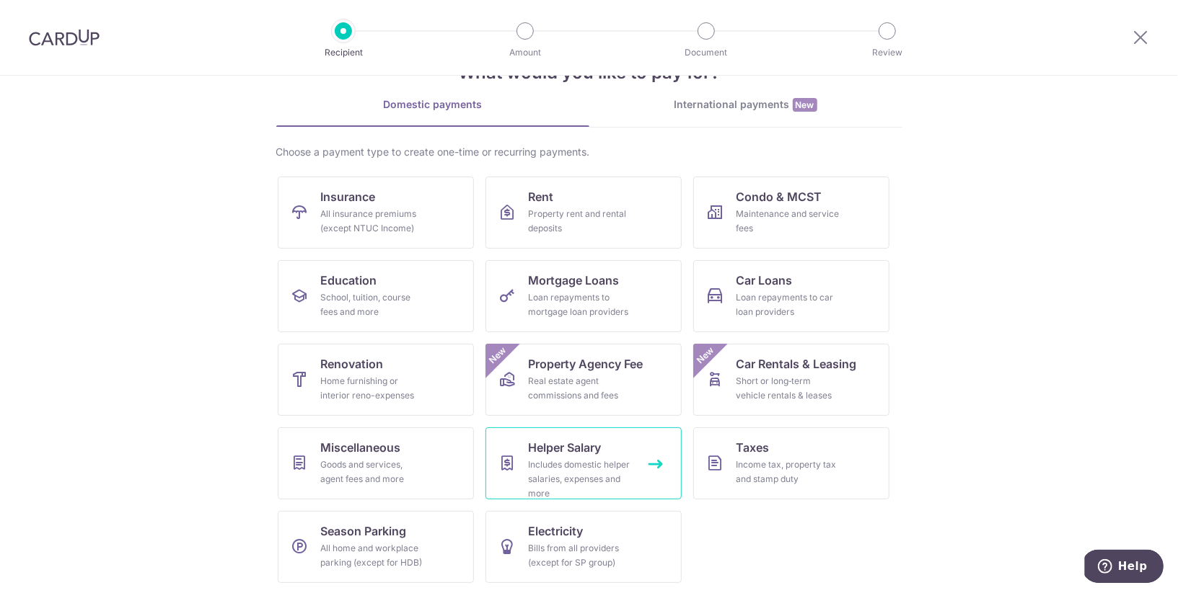
click at [574, 472] on div "Includes domestic helper salaries, expenses and more" at bounding box center [581, 479] width 104 height 43
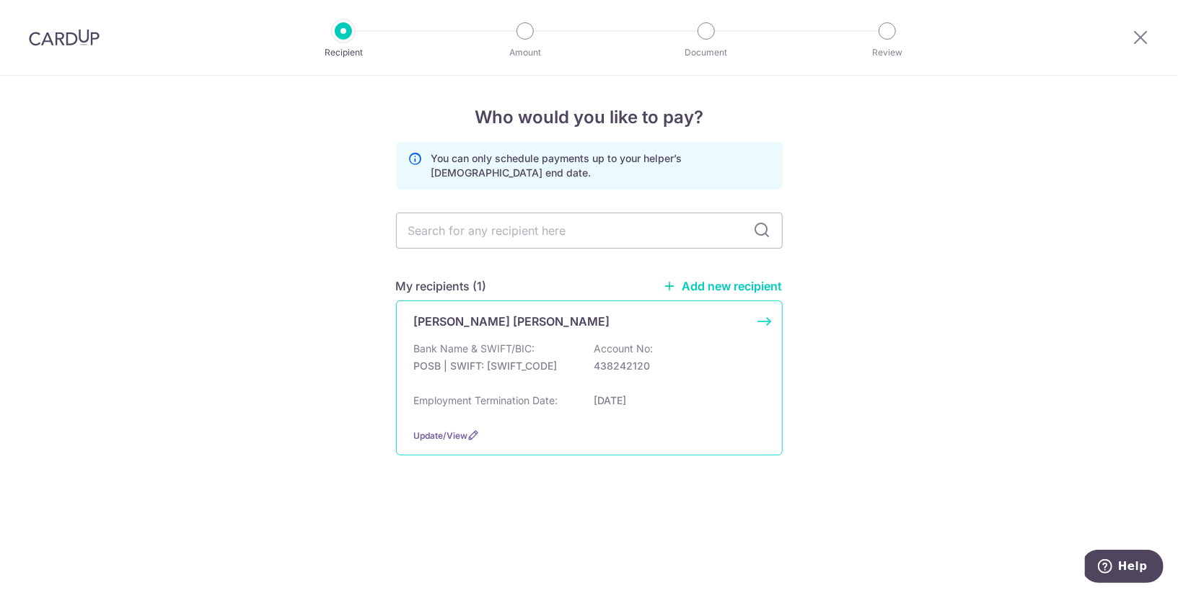
click at [609, 363] on p "438242120" at bounding box center [675, 366] width 162 height 14
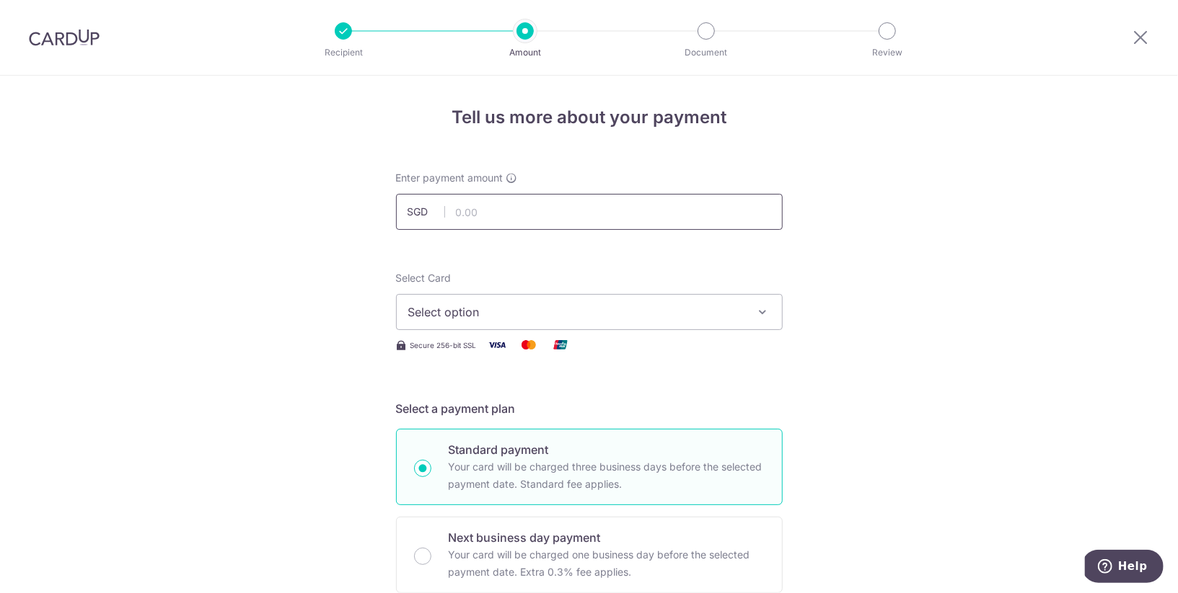
click at [614, 212] on input "text" at bounding box center [589, 212] width 387 height 36
type input "800.00"
click at [558, 324] on button "Select option" at bounding box center [589, 312] width 387 height 36
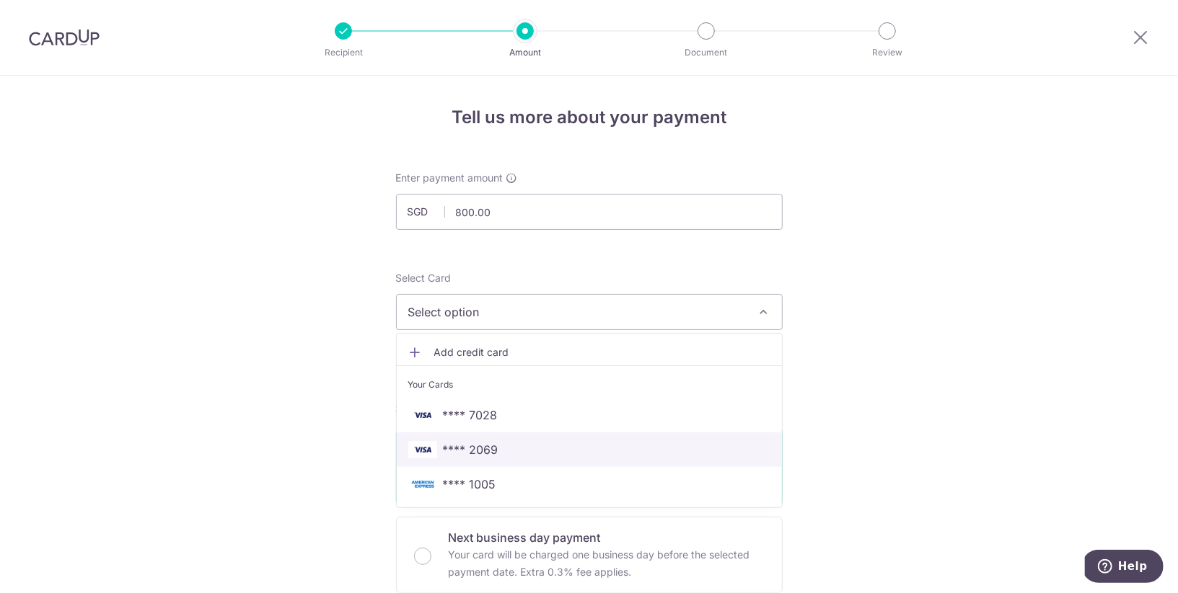
click at [539, 441] on span "**** 2069" at bounding box center [589, 449] width 362 height 17
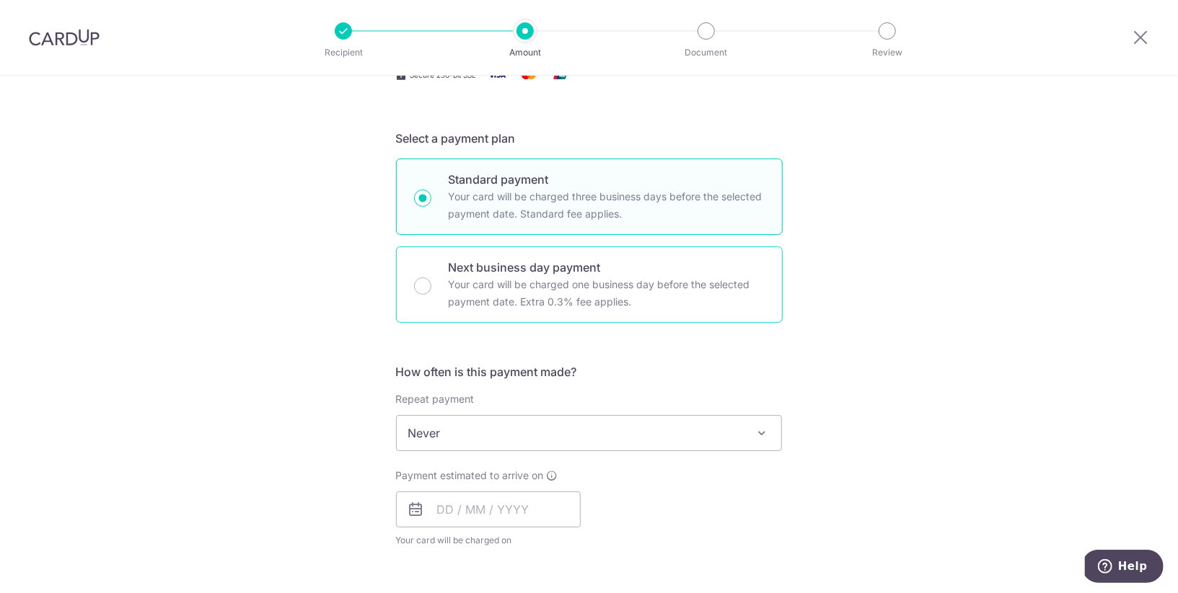
scroll to position [431, 0]
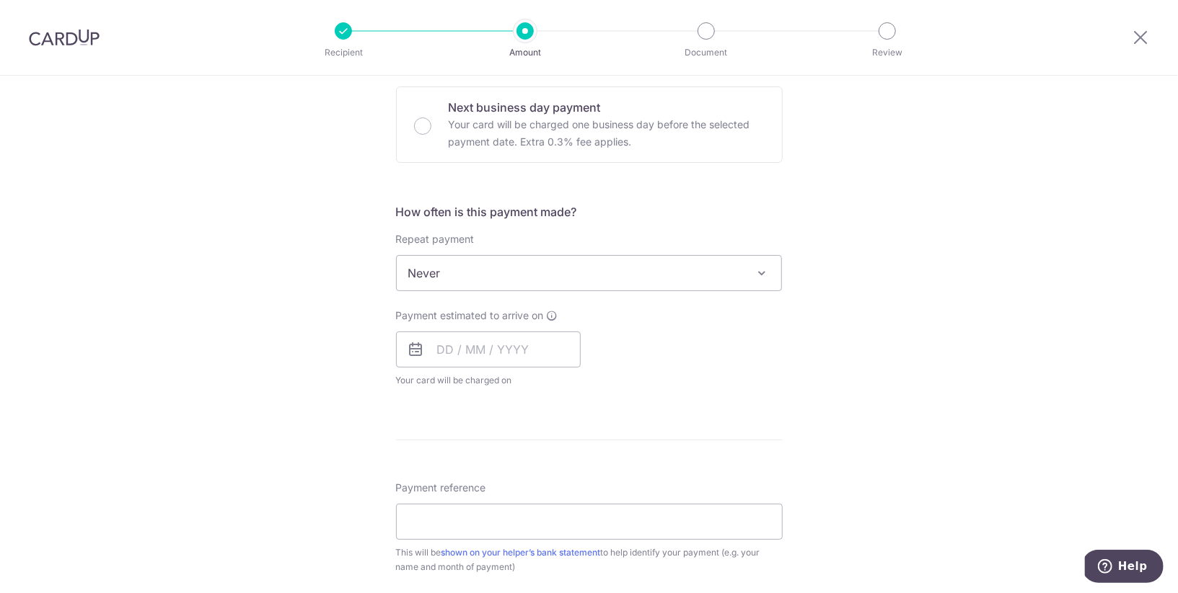
click at [534, 261] on span "Never" at bounding box center [589, 273] width 385 height 35
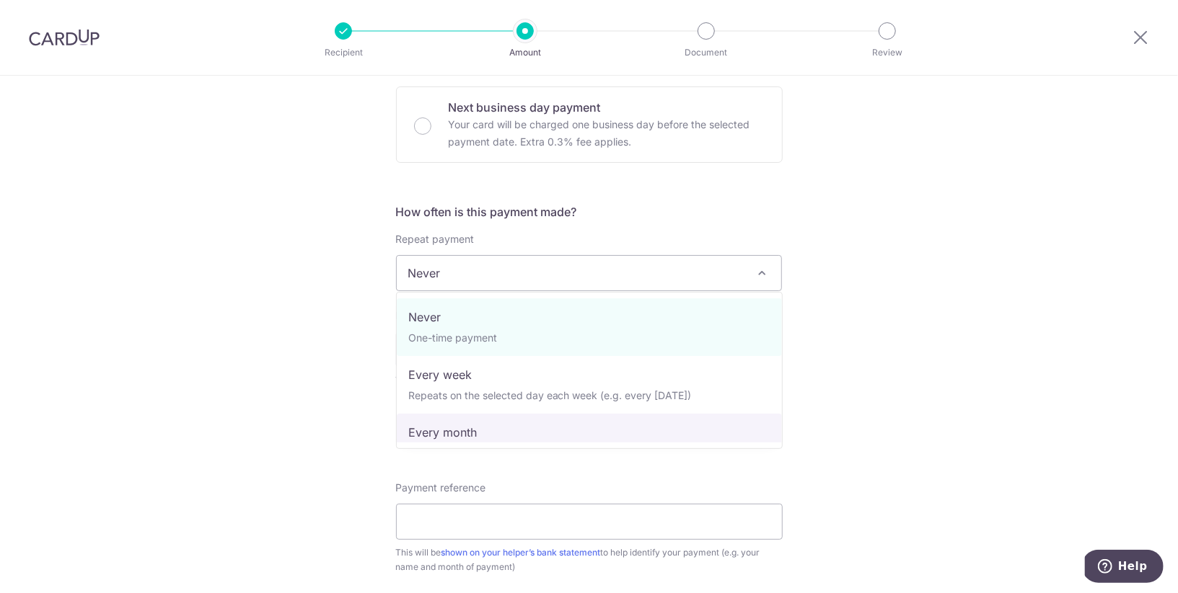
select select "3"
type input "19/01/2027"
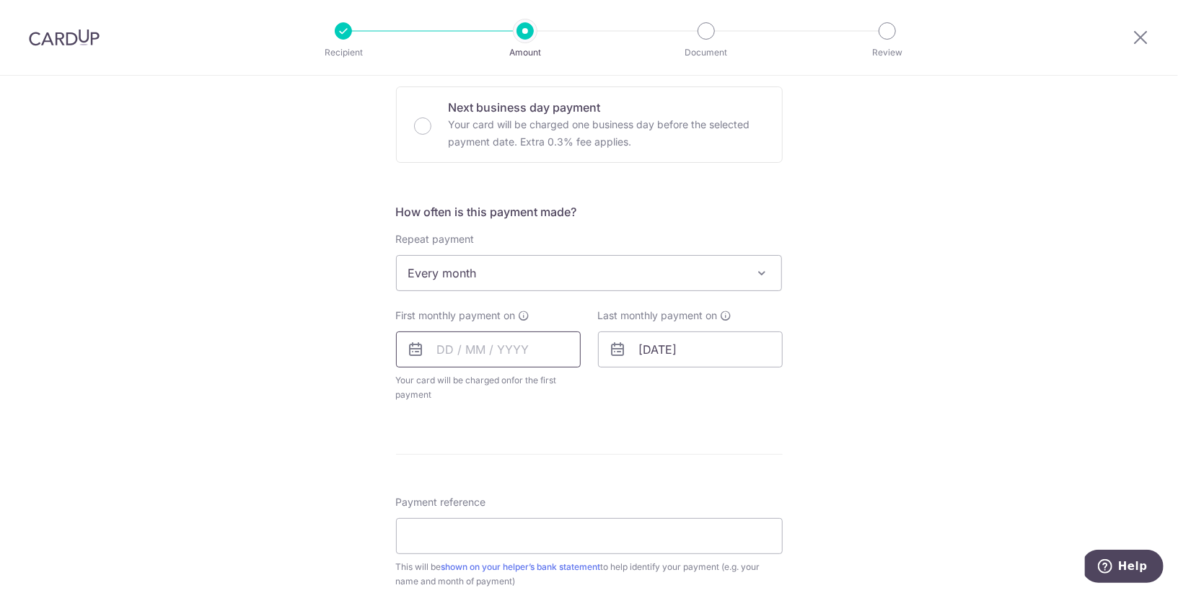
click at [495, 350] on input "text" at bounding box center [488, 350] width 185 height 36
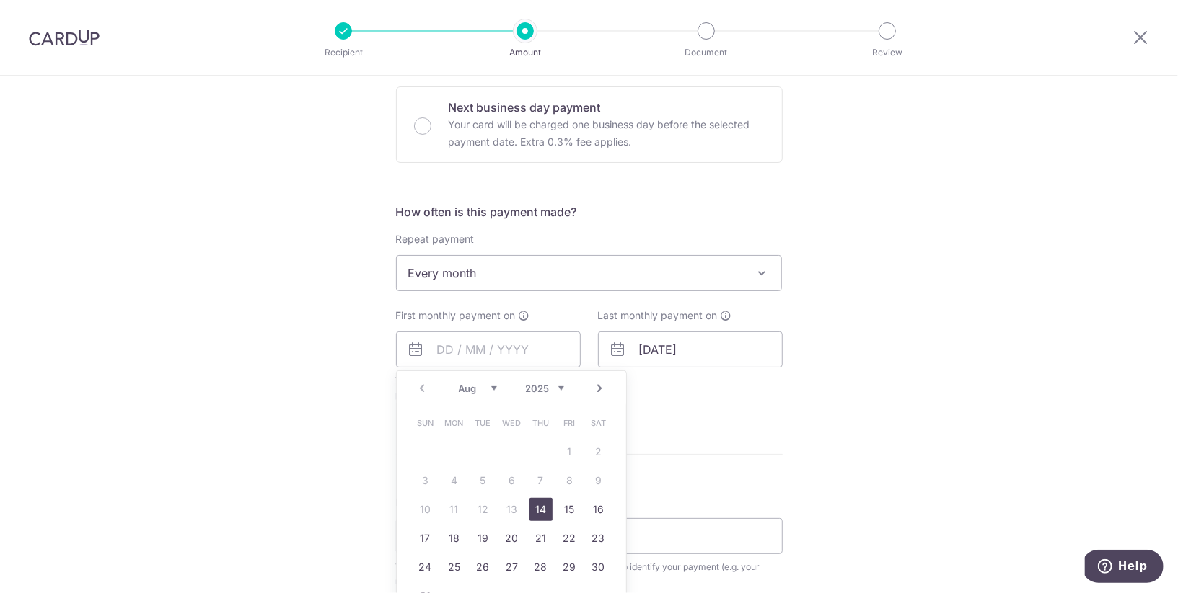
click at [443, 409] on th "Mon" at bounding box center [454, 423] width 29 height 29
click at [514, 533] on link "20" at bounding box center [511, 538] width 23 height 23
type input "[DATE]"
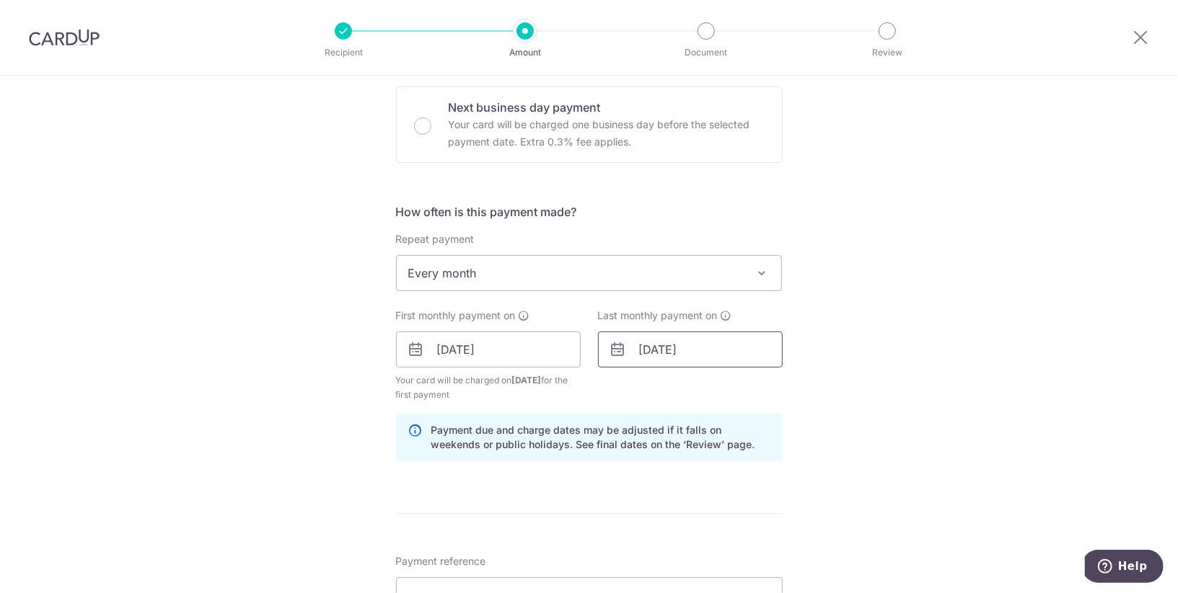
click at [693, 345] on input "19/01/2027" at bounding box center [690, 350] width 185 height 36
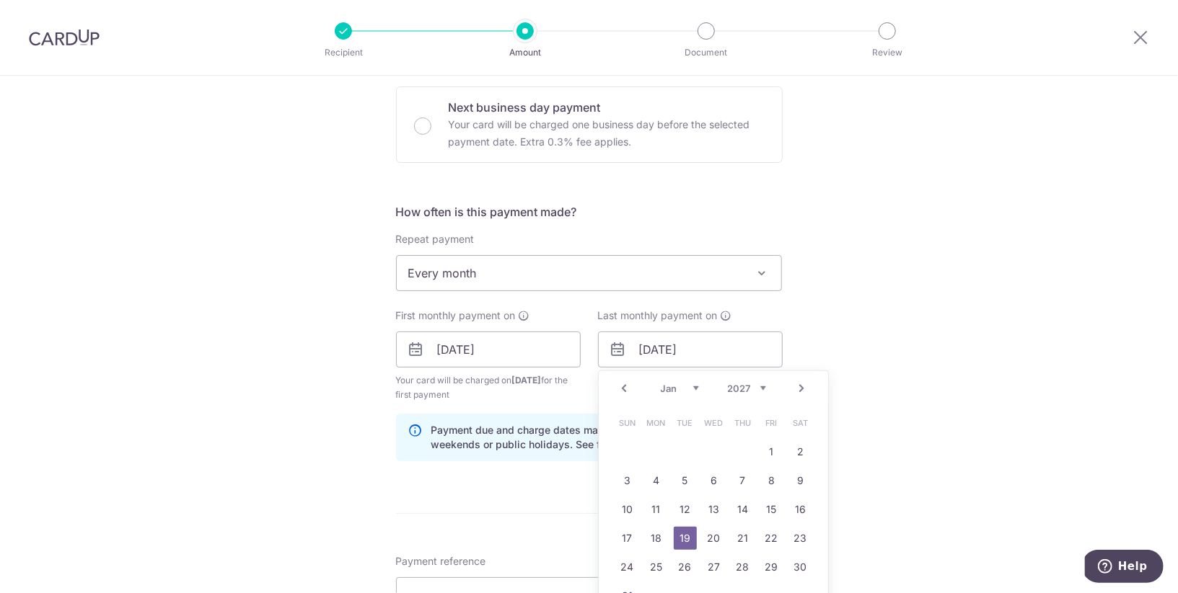
click at [624, 381] on link "Prev" at bounding box center [624, 388] width 17 height 17
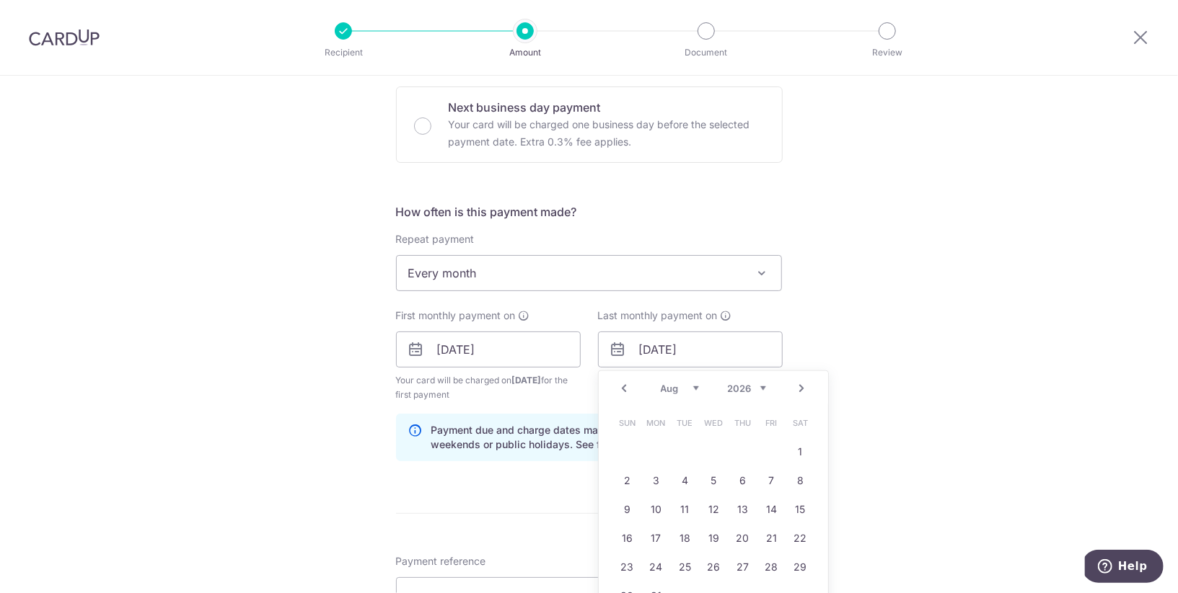
click at [624, 381] on link "Prev" at bounding box center [624, 388] width 17 height 17
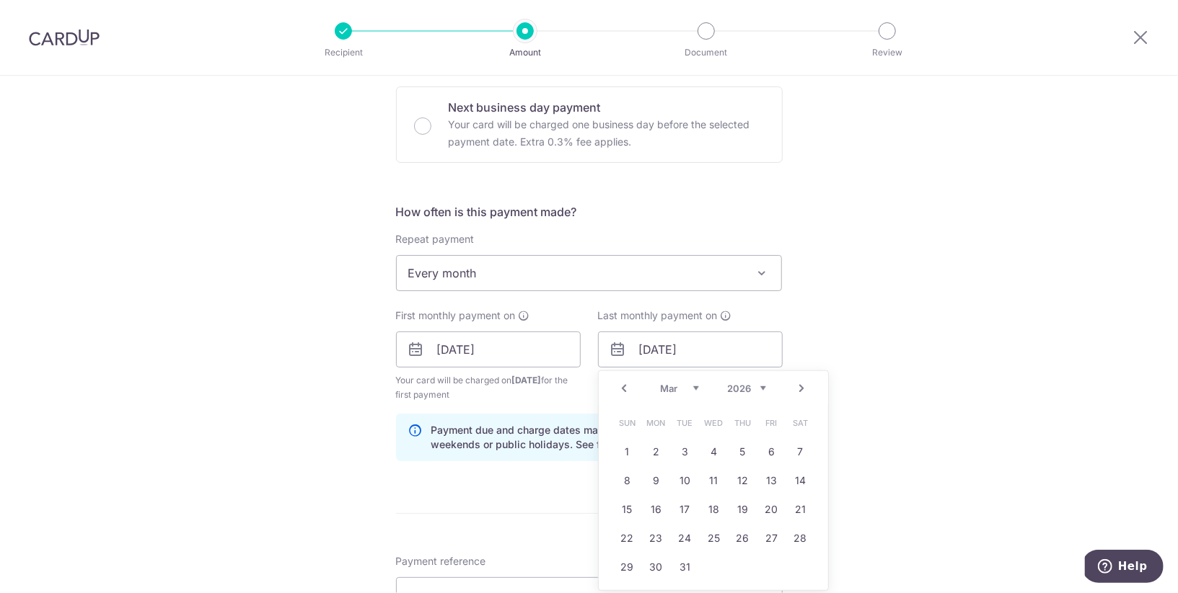
click at [624, 381] on link "Prev" at bounding box center [624, 388] width 17 height 17
click at [798, 510] on link "20" at bounding box center [800, 509] width 23 height 23
type input "20/12/2025"
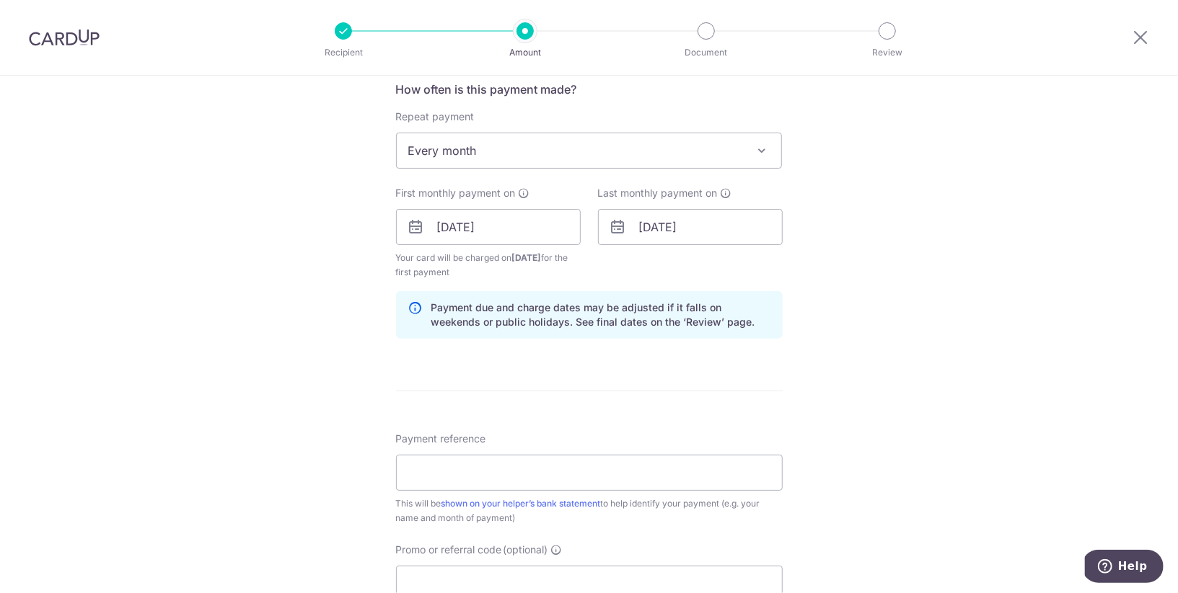
scroll to position [643, 0]
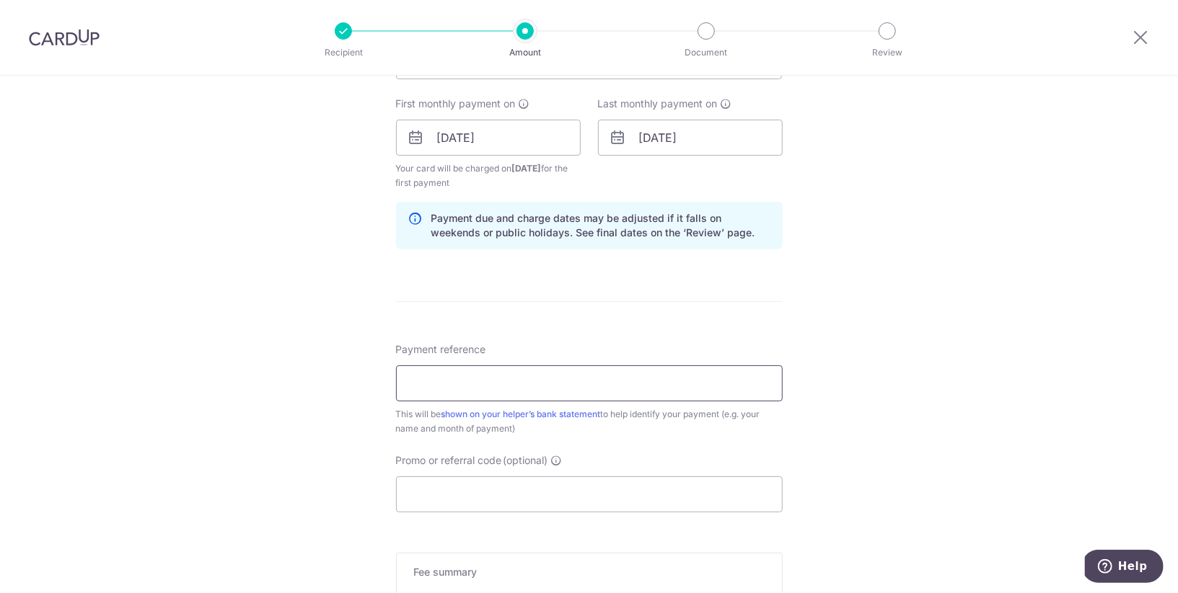
click at [755, 383] on input "Payment reference" at bounding box center [589, 384] width 387 height 36
type input "Monthly Salary"
click at [530, 483] on input "Promo or referral code (optional)" at bounding box center [589, 495] width 387 height 36
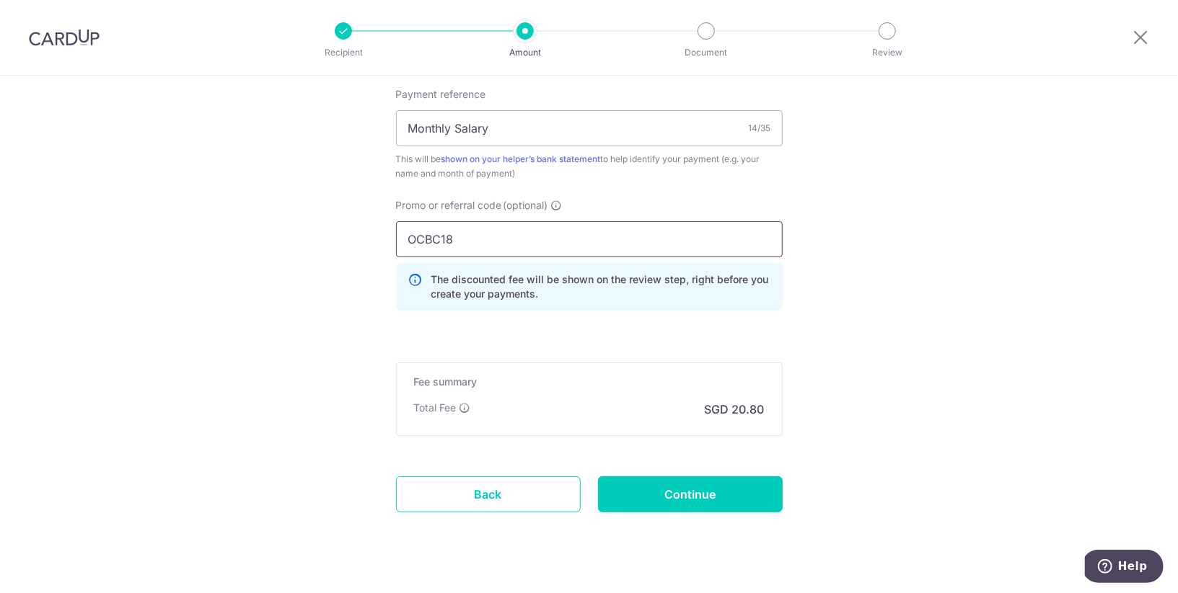
scroll to position [920, 0]
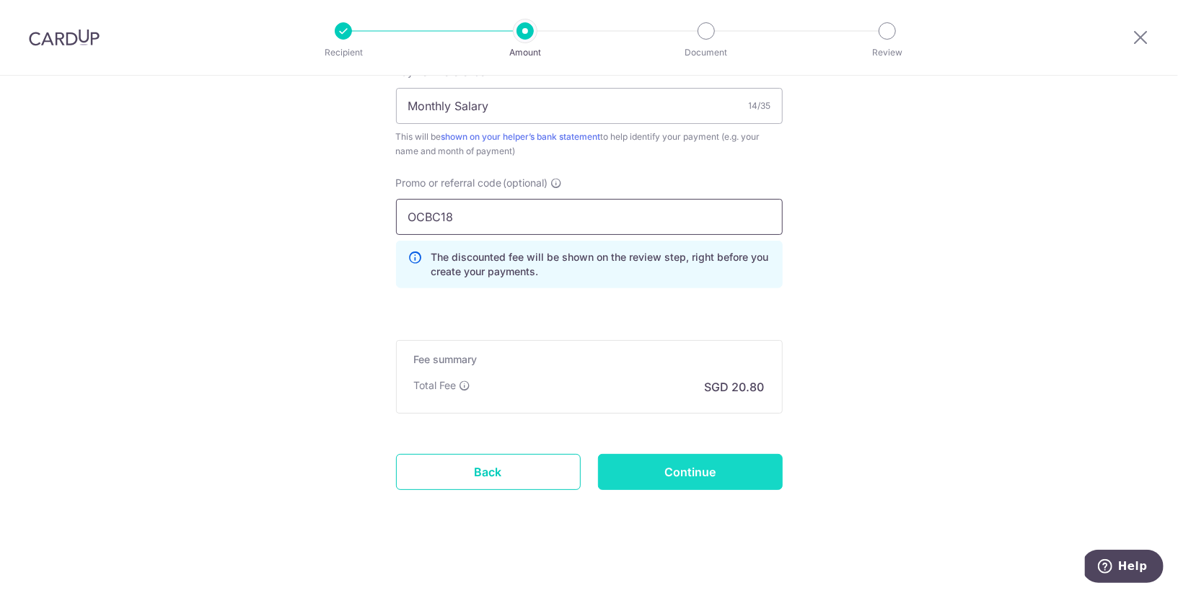
type input "OCBC18"
click at [658, 476] on input "Continue" at bounding box center [690, 472] width 185 height 36
type input "Create Schedule"
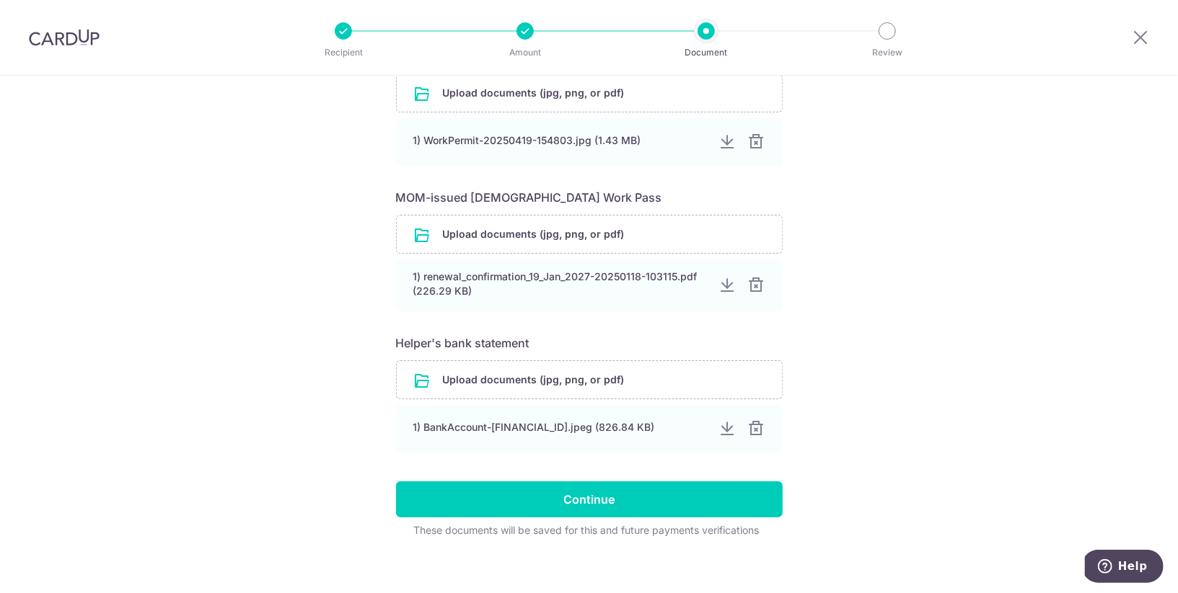
scroll to position [619, 0]
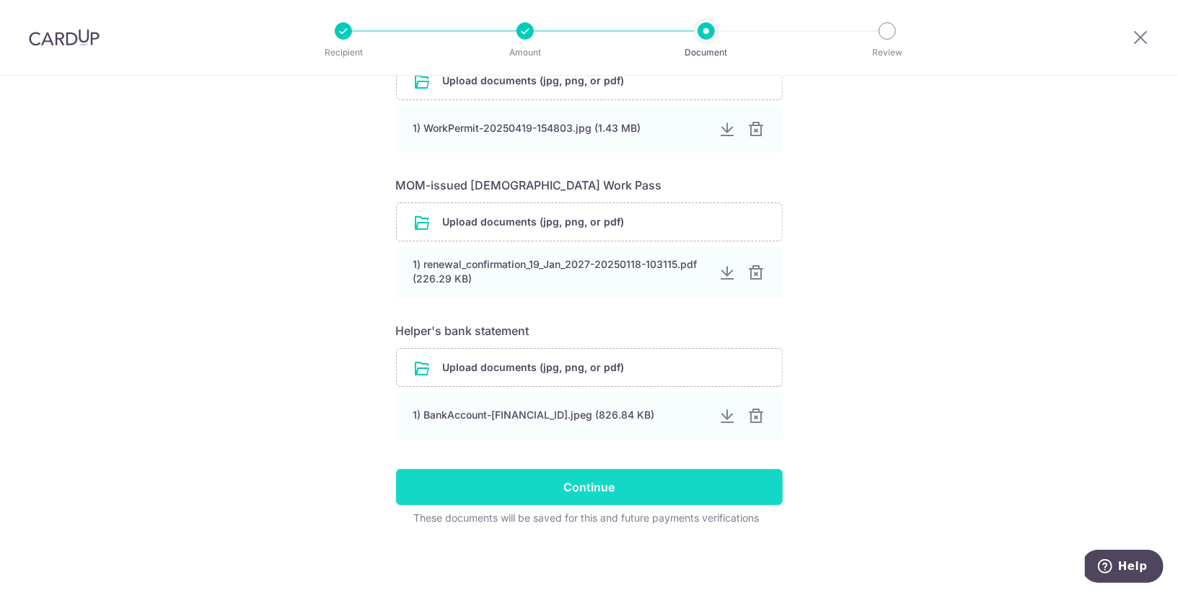
click at [661, 483] on input "Continue" at bounding box center [589, 487] width 387 height 36
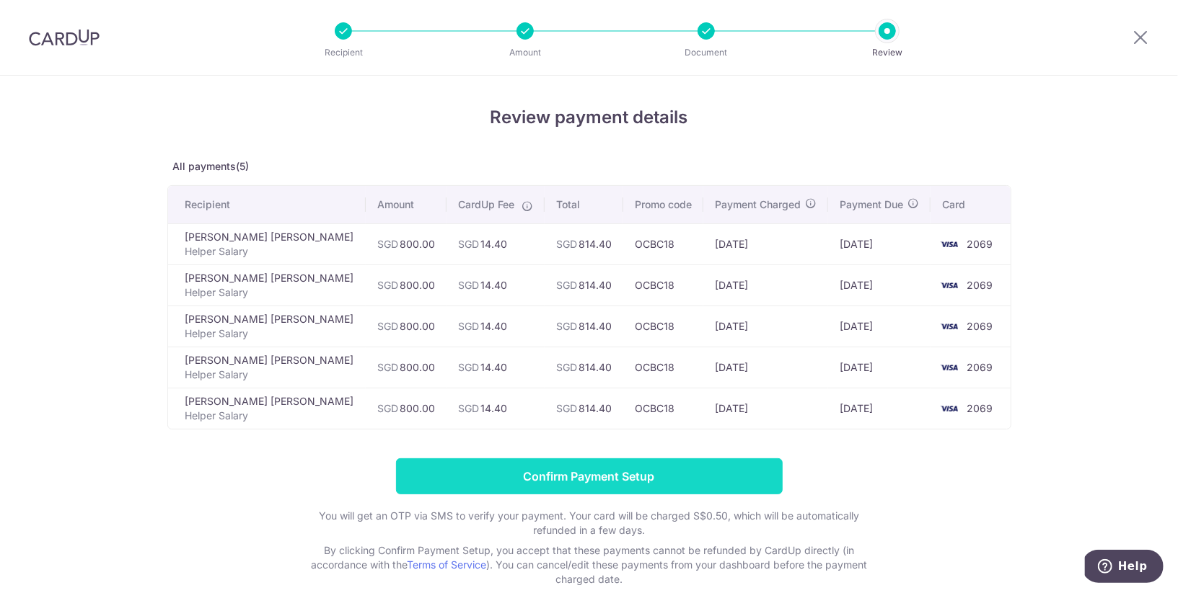
click at [668, 468] on input "Confirm Payment Setup" at bounding box center [589, 477] width 387 height 36
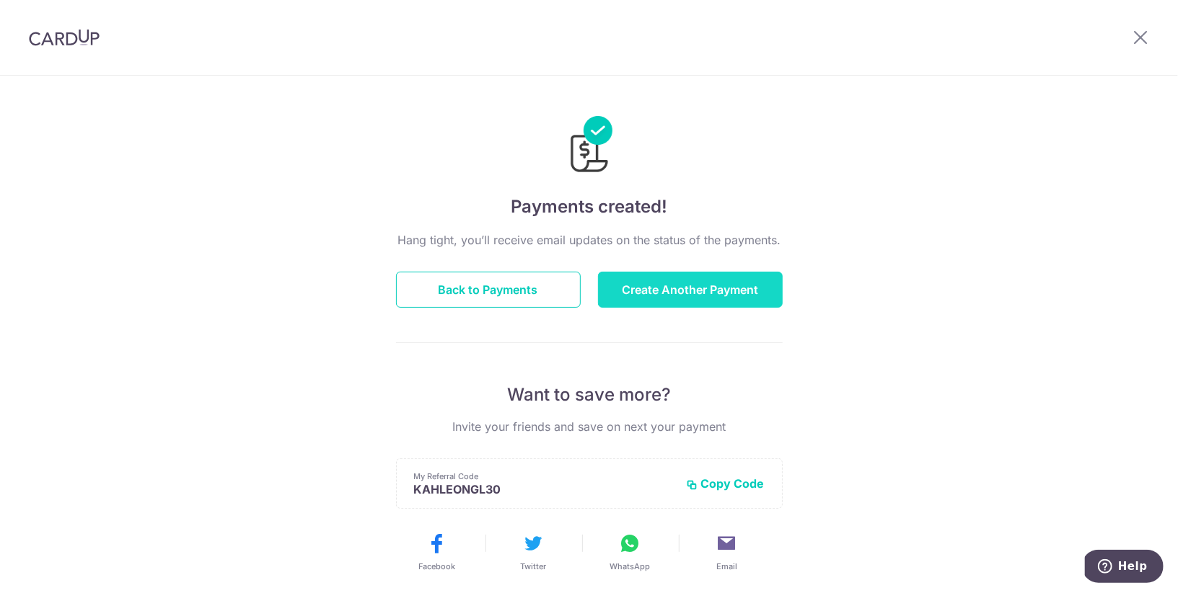
click at [651, 275] on button "Create Another Payment" at bounding box center [690, 290] width 185 height 36
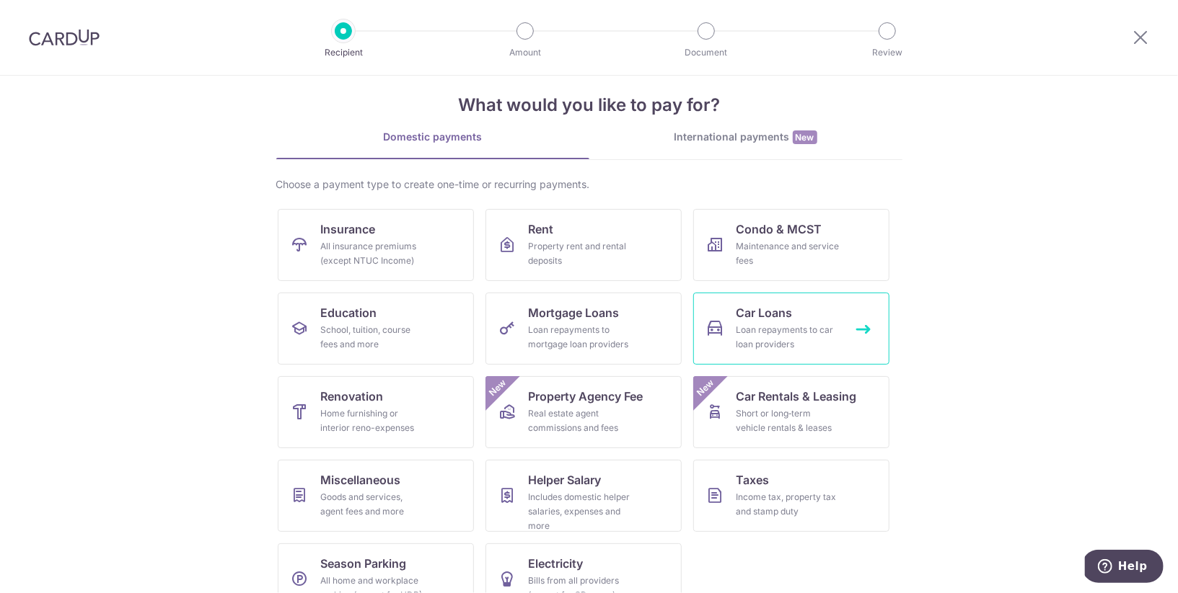
scroll to position [32, 0]
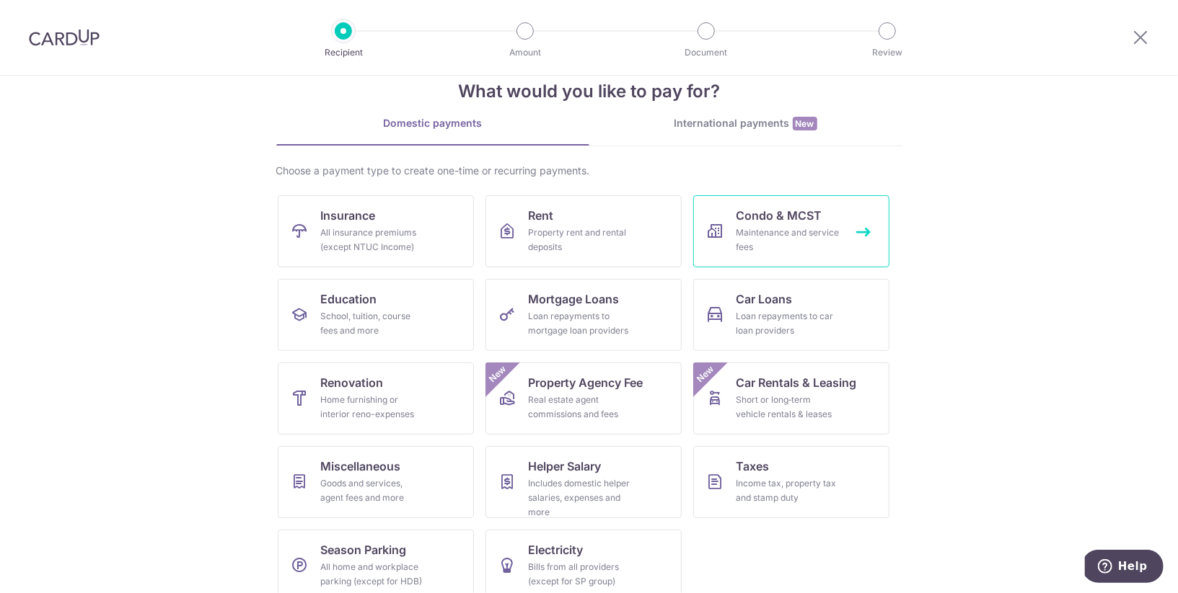
click at [784, 220] on span "Condo & MCST" at bounding box center [779, 215] width 86 height 17
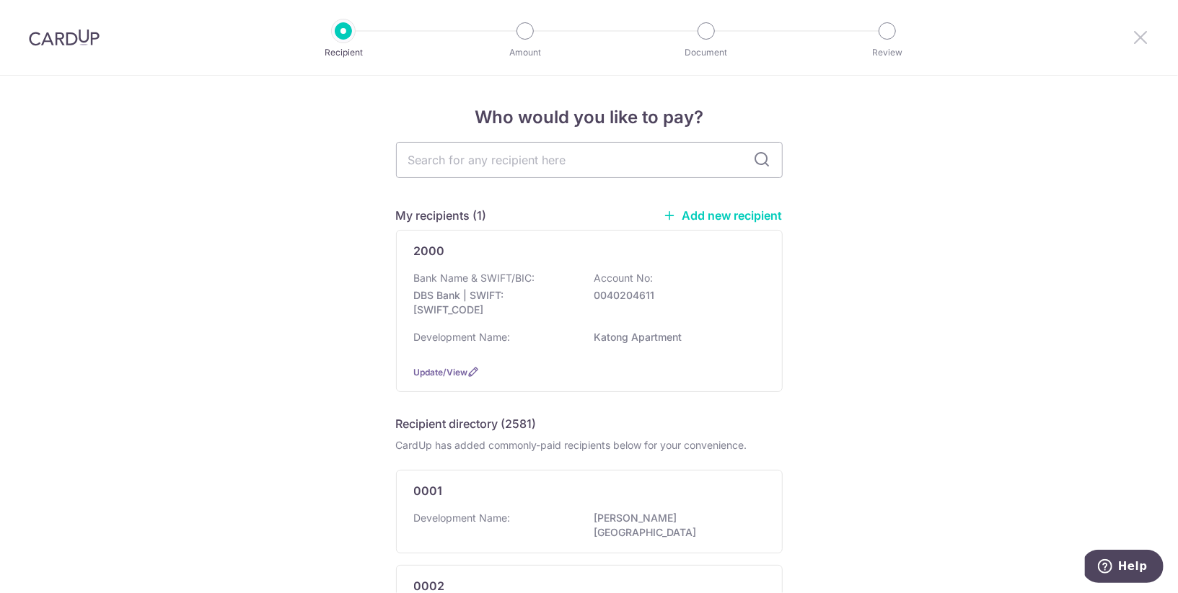
click at [1137, 39] on icon at bounding box center [1139, 37] width 17 height 18
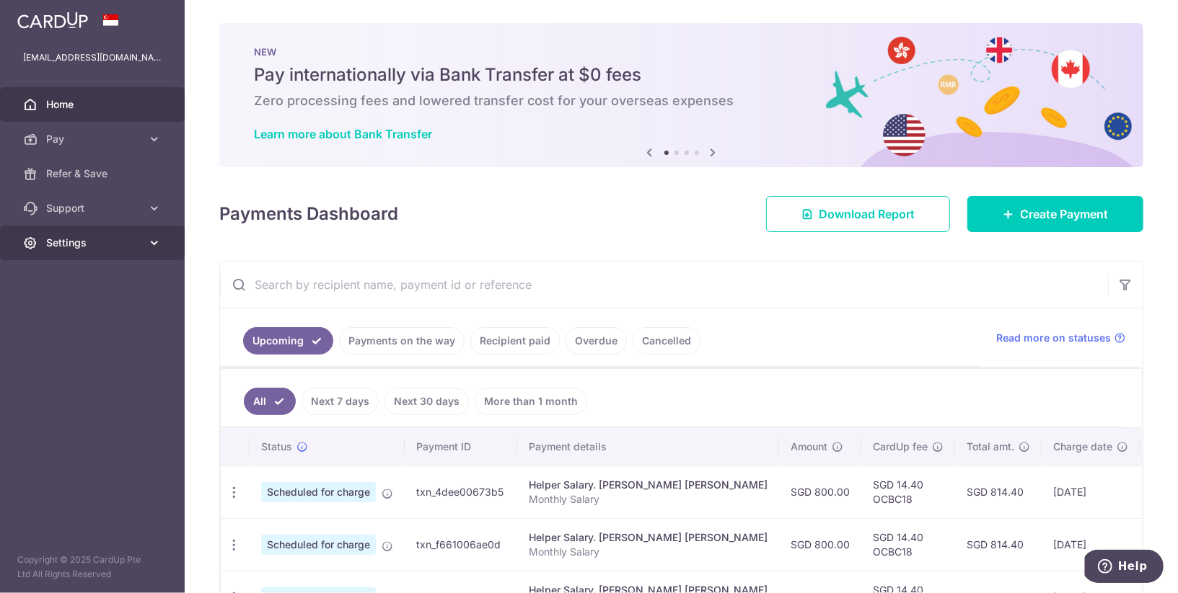
click at [145, 244] on link "Settings" at bounding box center [92, 243] width 185 height 35
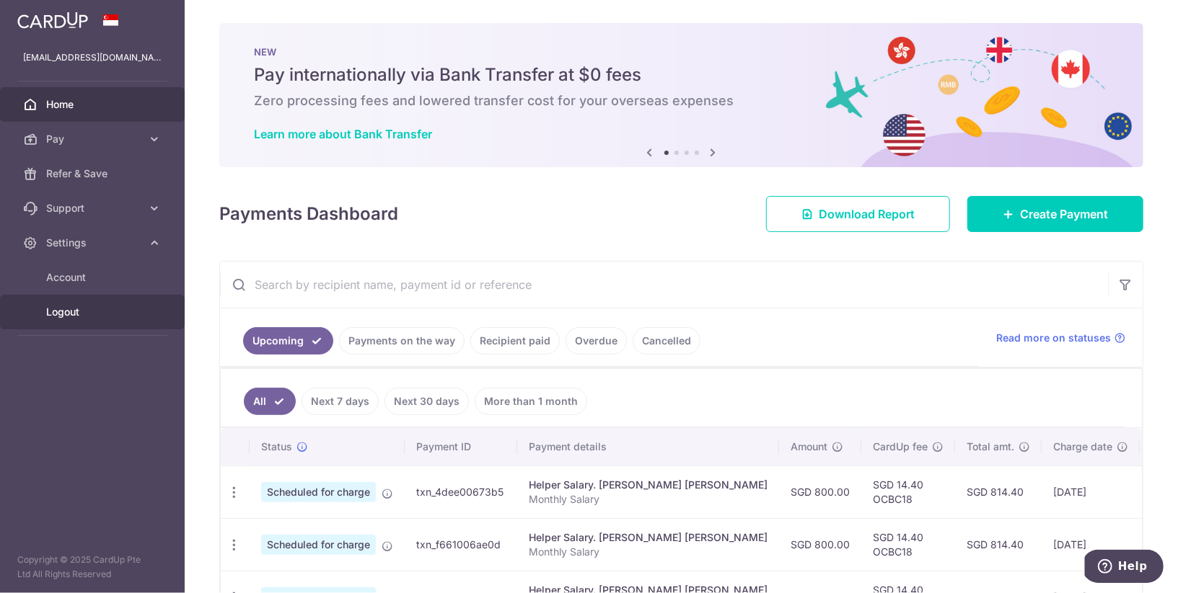
click at [100, 312] on span "Logout" at bounding box center [93, 312] width 95 height 14
